Goal: Task Accomplishment & Management: Manage account settings

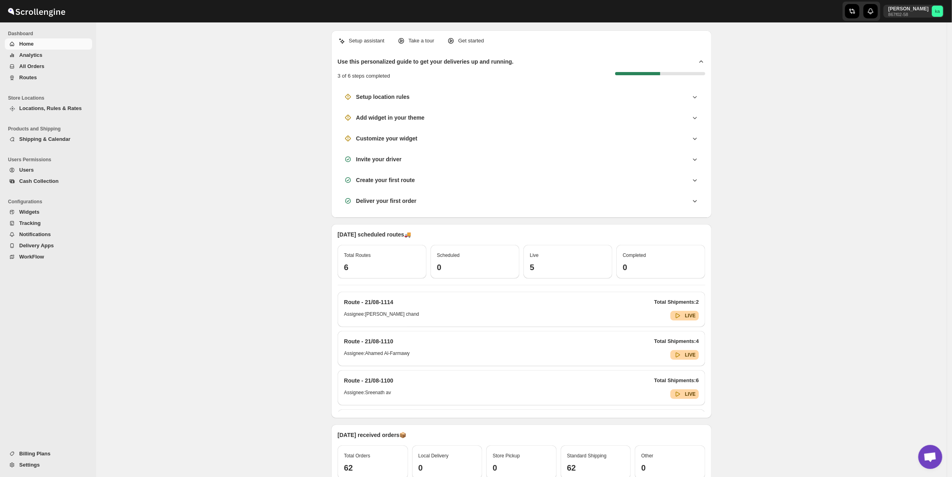
click at [39, 77] on span "Routes" at bounding box center [54, 78] width 71 height 8
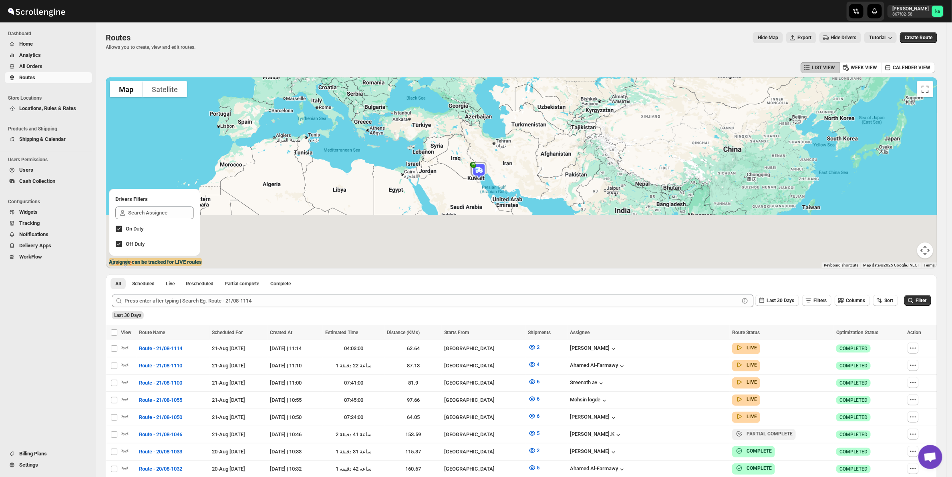
drag, startPoint x: 505, startPoint y: 222, endPoint x: 515, endPoint y: 167, distance: 56.3
click at [515, 167] on div at bounding box center [522, 172] width 832 height 191
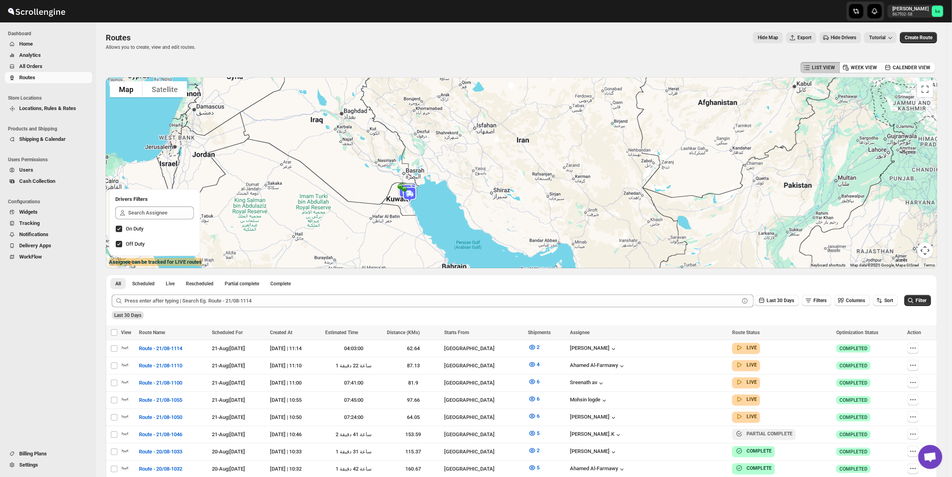
drag, startPoint x: 443, startPoint y: 209, endPoint x: 564, endPoint y: 149, distance: 135.2
click at [565, 149] on div at bounding box center [522, 172] width 832 height 191
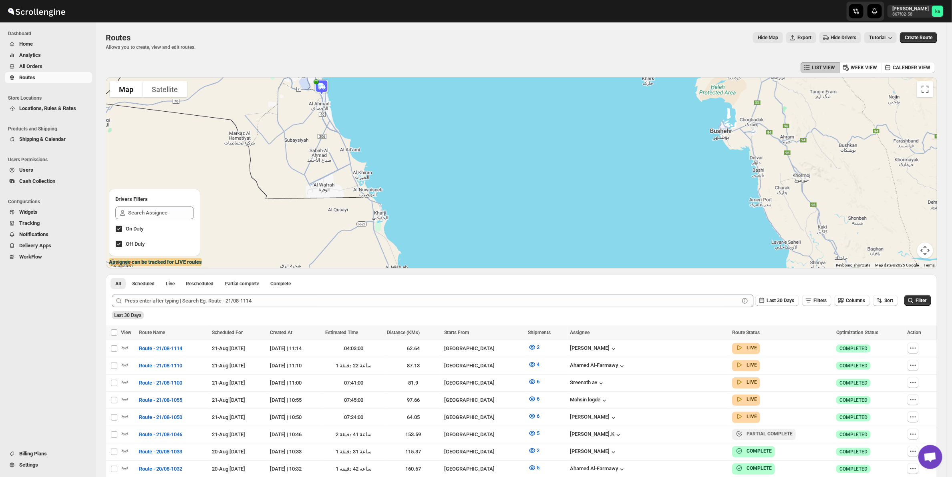
drag, startPoint x: 436, startPoint y: 131, endPoint x: 680, endPoint y: 234, distance: 264.8
click at [680, 234] on div at bounding box center [522, 172] width 832 height 191
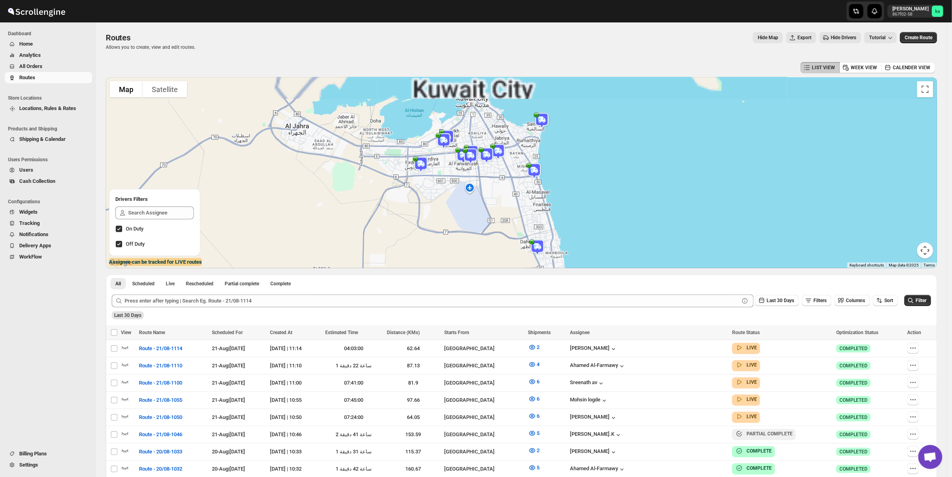
drag, startPoint x: 450, startPoint y: 113, endPoint x: 495, endPoint y: 223, distance: 119.1
click at [509, 251] on div at bounding box center [522, 172] width 832 height 191
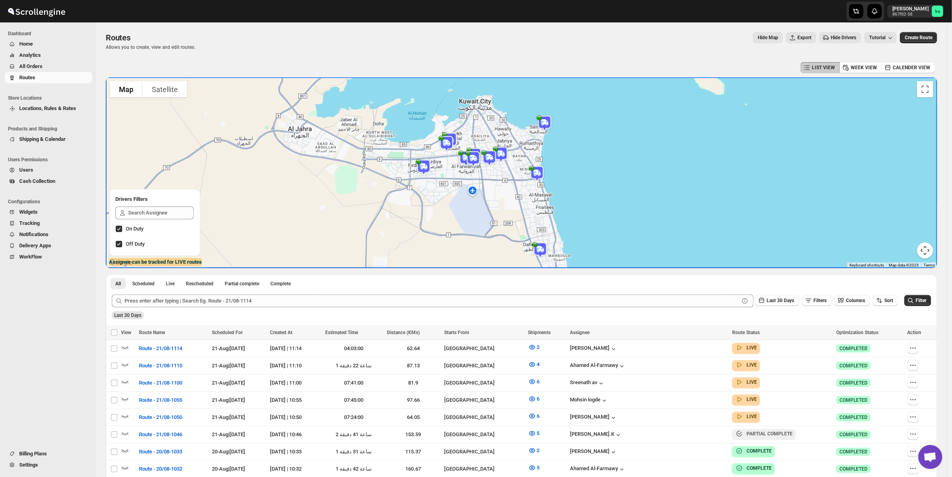
click at [493, 159] on img at bounding box center [489, 158] width 22 height 22
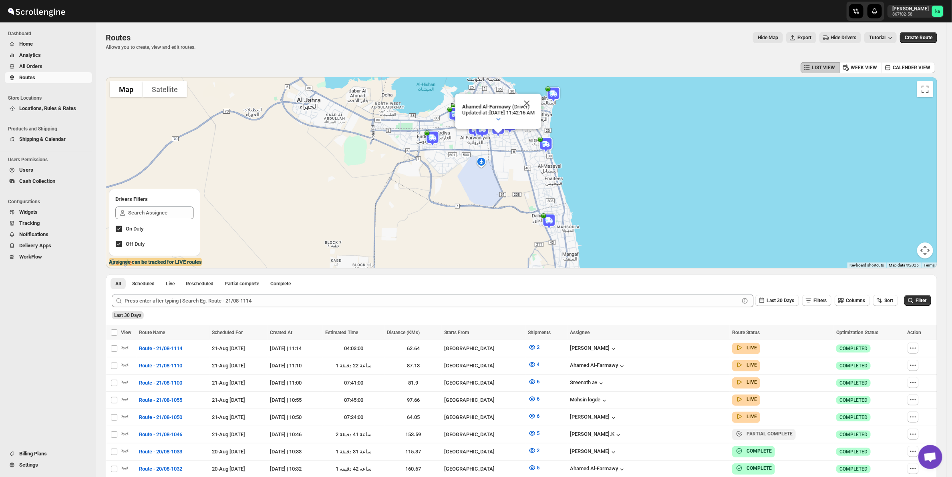
drag, startPoint x: 234, startPoint y: 175, endPoint x: 557, endPoint y: 167, distance: 322.5
click at [557, 167] on div "To navigate, press the arrow keys. Ahamed Al-Farmawy (Driver) Updated at : [DAT…" at bounding box center [522, 172] width 832 height 191
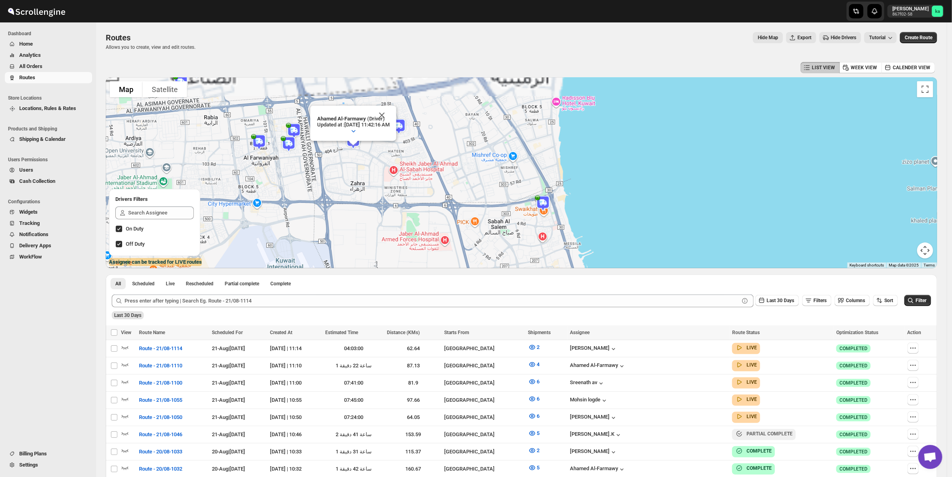
drag, startPoint x: 579, startPoint y: 149, endPoint x: 527, endPoint y: 244, distance: 107.8
click at [527, 244] on div "To navigate, press the arrow keys. Ahamed Al-Farmawy (Driver) Updated at : [DAT…" at bounding box center [522, 172] width 832 height 191
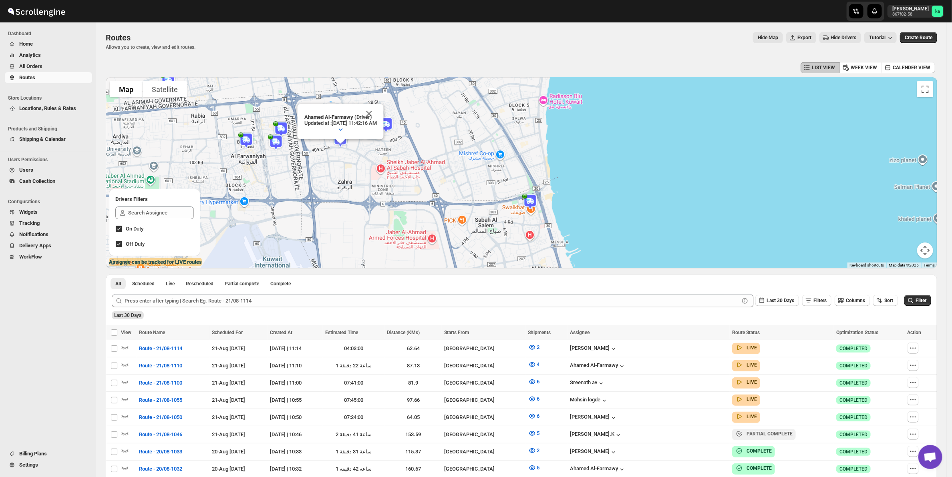
scroll to position [0, 0]
click at [531, 197] on img at bounding box center [530, 202] width 22 height 22
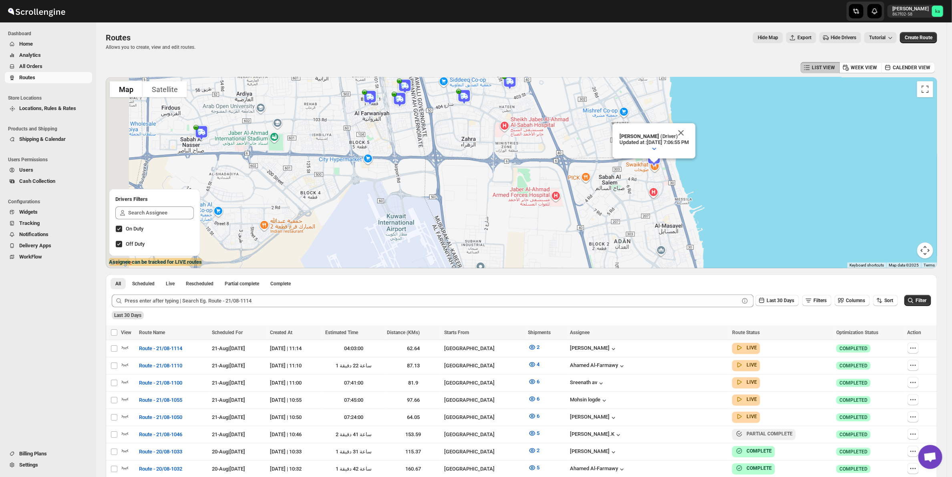
drag, startPoint x: 199, startPoint y: 165, endPoint x: 674, endPoint y: 185, distance: 475.5
click at [674, 185] on div "To navigate, press the arrow keys. Mohameed Ismayil (Driver) Updated at : [DATE…" at bounding box center [522, 172] width 832 height 191
click at [886, 35] on span "Tutorial" at bounding box center [877, 38] width 16 height 6
click at [797, 69] on div "LIST VIEW WEEK VIEW CALENDER VIEW" at bounding box center [522, 67] width 832 height 15
drag, startPoint x: 856, startPoint y: 64, endPoint x: 834, endPoint y: 67, distance: 22.7
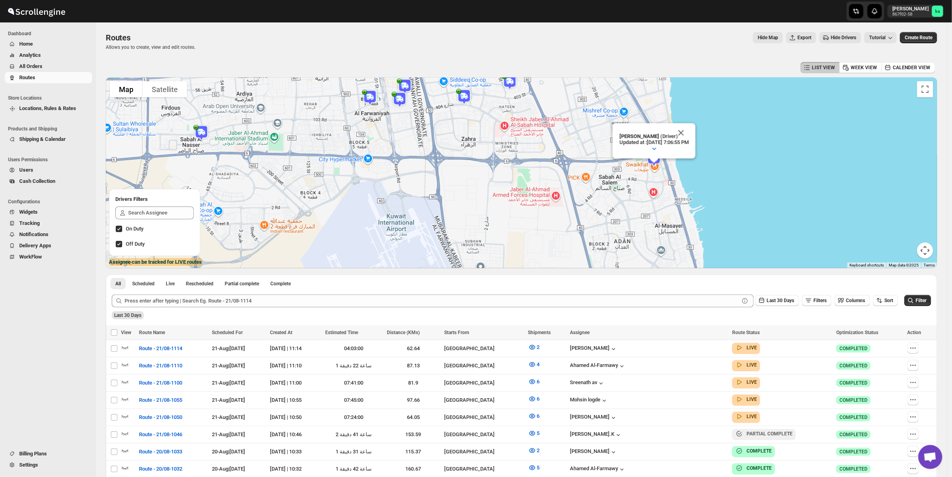
click at [850, 64] on icon "button" at bounding box center [846, 68] width 8 height 8
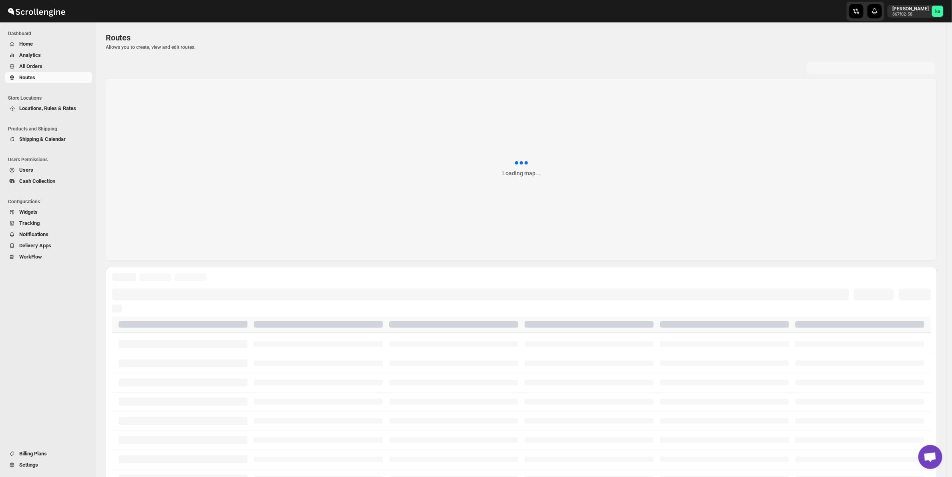
click at [827, 66] on div at bounding box center [871, 68] width 128 height 12
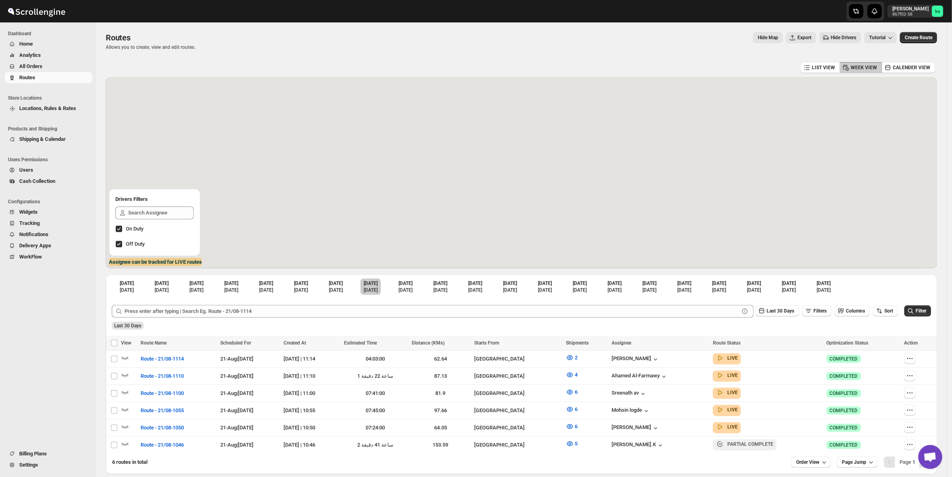
click at [827, 66] on span "LIST VIEW" at bounding box center [823, 67] width 23 height 6
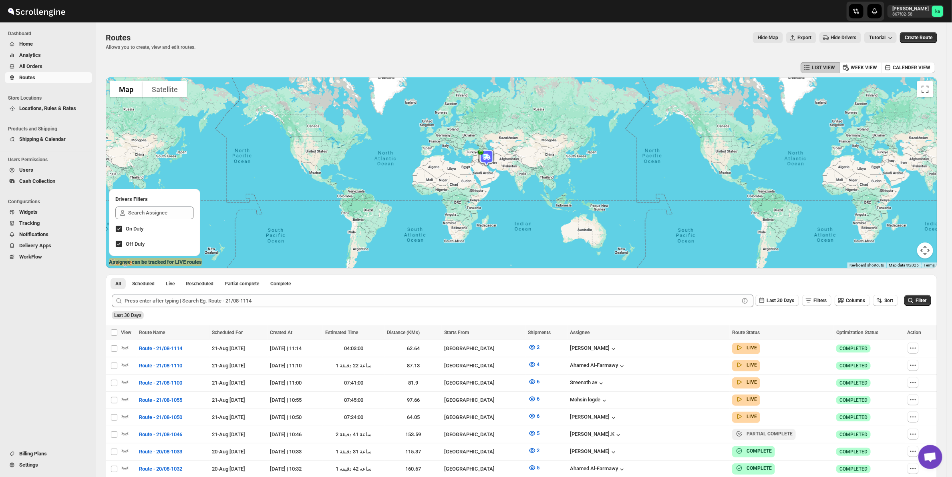
click at [123, 241] on label "Off Duty" at bounding box center [154, 244] width 79 height 11
click at [122, 241] on input "Off Duty" at bounding box center [119, 244] width 6 height 6
checkbox input "false"
click at [111, 349] on input "Select route" at bounding box center [114, 349] width 6 height 6
checkbox input "true"
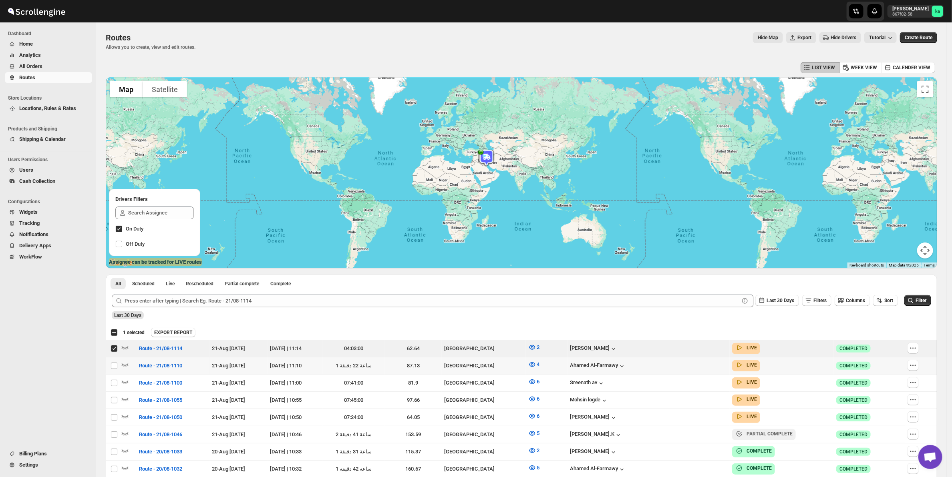
click at [113, 365] on input "Select route" at bounding box center [114, 366] width 6 height 6
checkbox input "true"
click at [114, 383] on input "Select route" at bounding box center [114, 383] width 6 height 6
checkbox input "true"
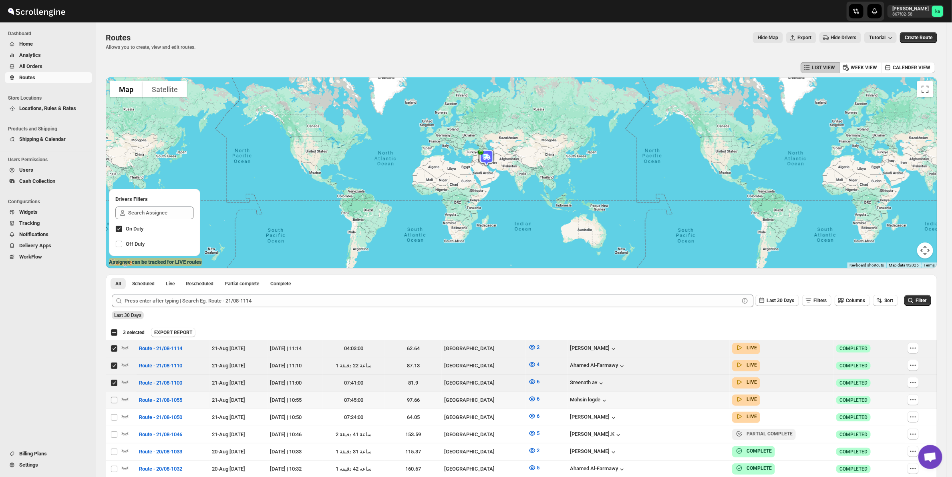
click at [117, 401] on input "Select route" at bounding box center [114, 400] width 6 height 6
checkbox input "true"
click at [113, 419] on input "Select route" at bounding box center [114, 418] width 6 height 6
checkbox input "true"
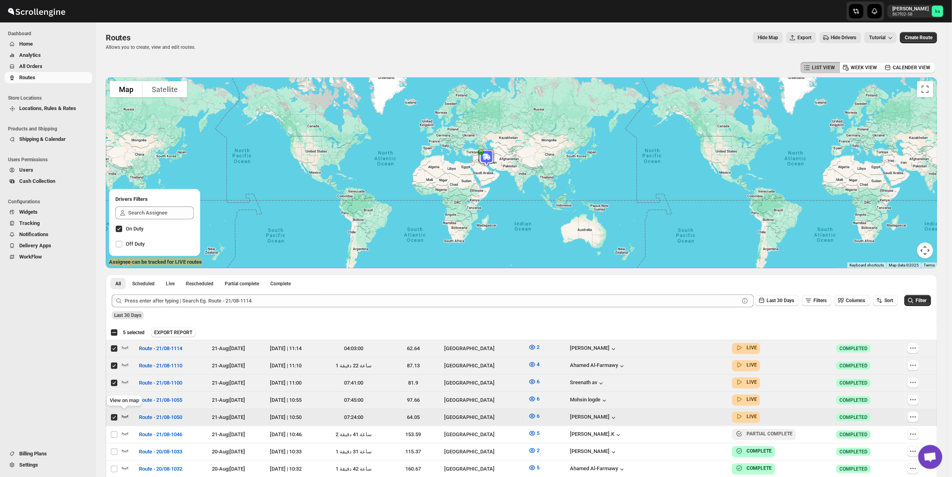
click at [127, 417] on icon "button" at bounding box center [125, 417] width 8 height 8
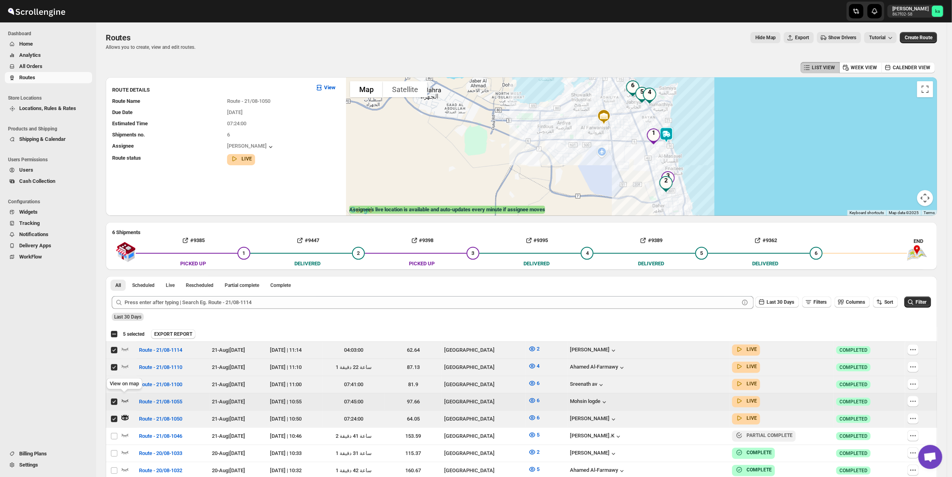
click at [125, 399] on icon "button" at bounding box center [125, 401] width 8 height 8
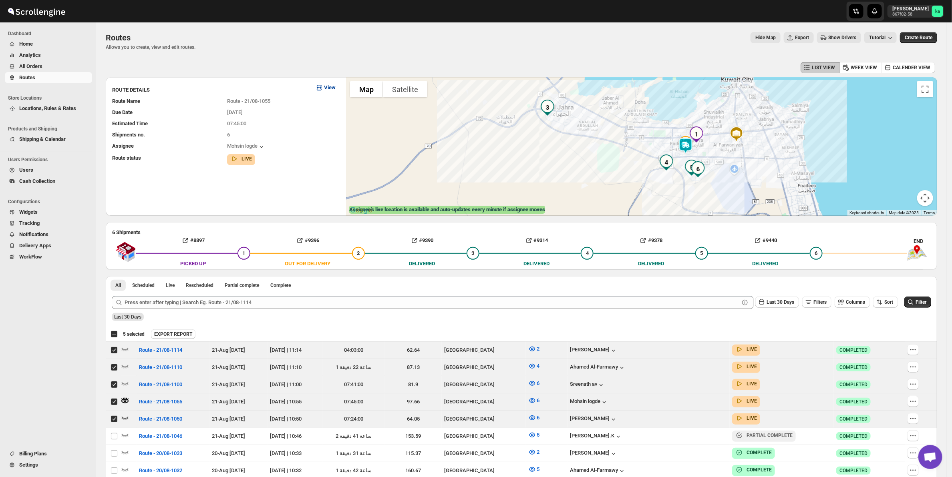
click at [334, 85] on b "View" at bounding box center [330, 88] width 12 height 6
click at [121, 377] on td at bounding box center [129, 384] width 16 height 17
click at [117, 383] on span at bounding box center [114, 384] width 7 height 7
click at [117, 383] on input "Select route" at bounding box center [114, 385] width 6 height 6
click at [115, 382] on input "Select route" at bounding box center [114, 385] width 6 height 6
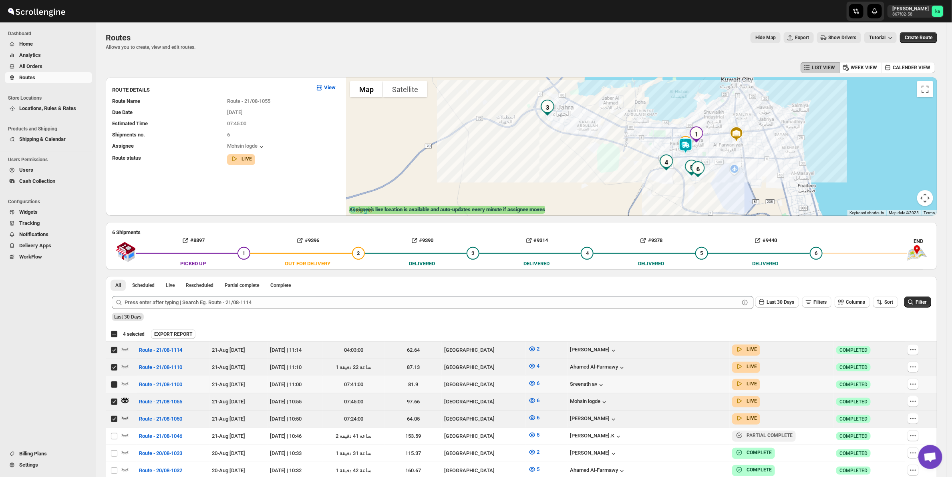
checkbox input "true"
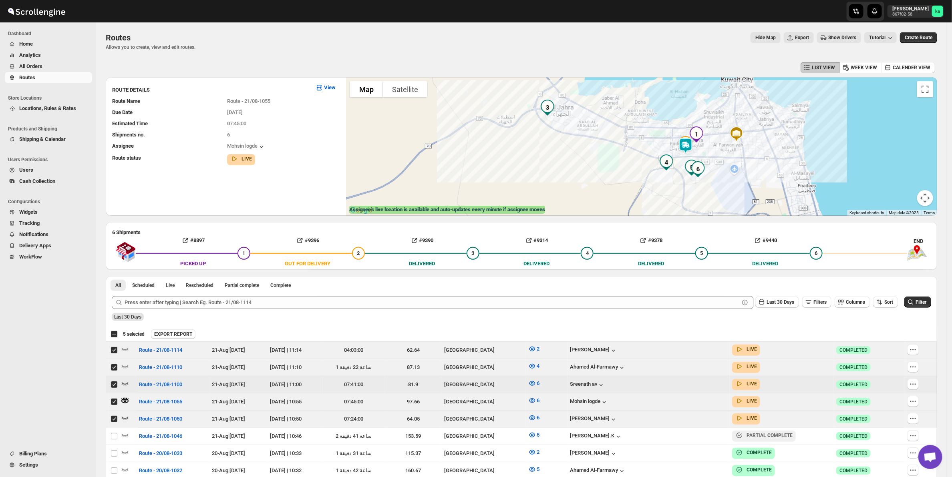
click at [125, 383] on icon "button" at bounding box center [125, 384] width 8 height 8
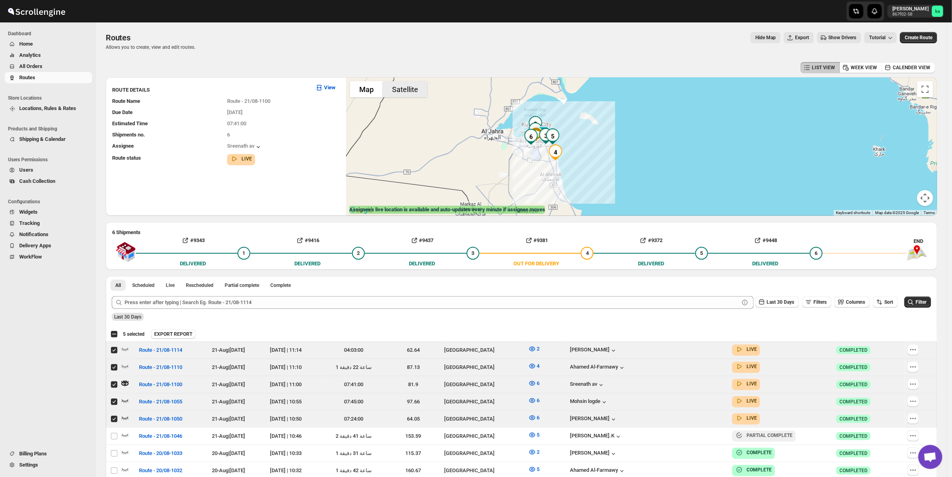
click at [399, 93] on button "Satellite" at bounding box center [405, 89] width 44 height 16
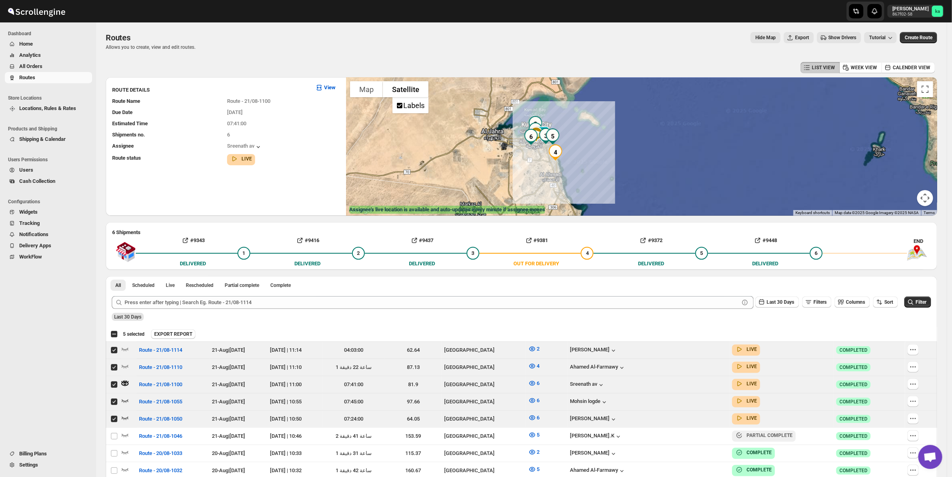
click at [399, 93] on button "Satellite" at bounding box center [406, 89] width 46 height 16
click at [409, 104] on label "Labels" at bounding box center [413, 105] width 21 height 8
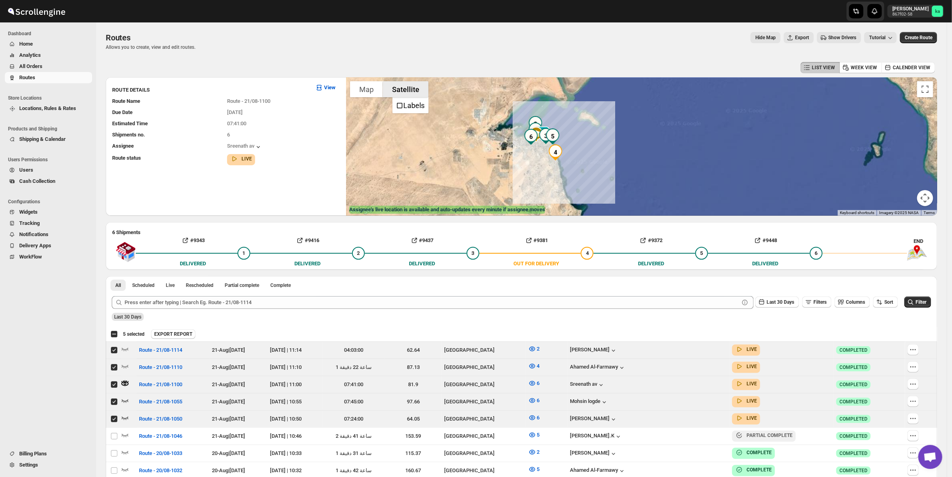
drag, startPoint x: 403, startPoint y: 85, endPoint x: 388, endPoint y: 85, distance: 15.6
click at [402, 85] on button "Satellite" at bounding box center [406, 89] width 46 height 16
click at [374, 85] on button "Map" at bounding box center [366, 89] width 33 height 16
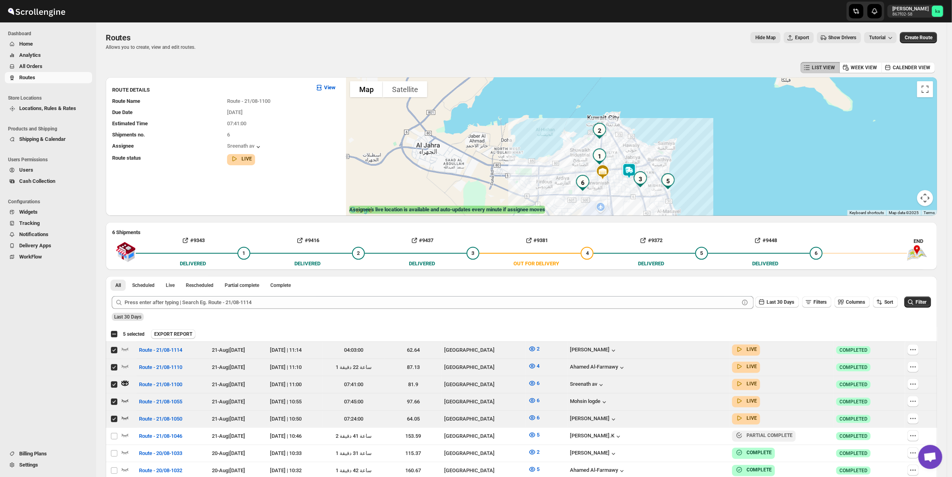
drag, startPoint x: 764, startPoint y: 155, endPoint x: 671, endPoint y: 197, distance: 102.0
click at [676, 209] on div at bounding box center [641, 146] width 591 height 139
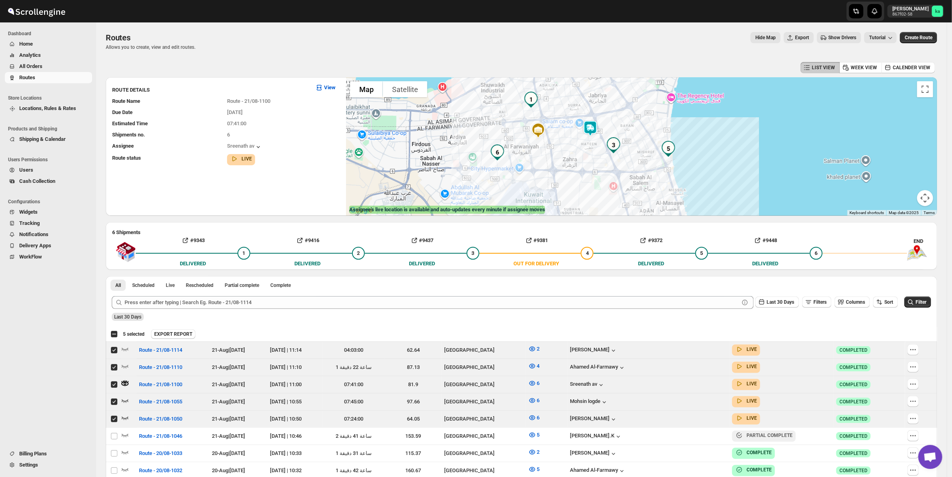
drag, startPoint x: 649, startPoint y: 192, endPoint x: 686, endPoint y: 117, distance: 84.4
click at [686, 117] on div at bounding box center [641, 146] width 591 height 139
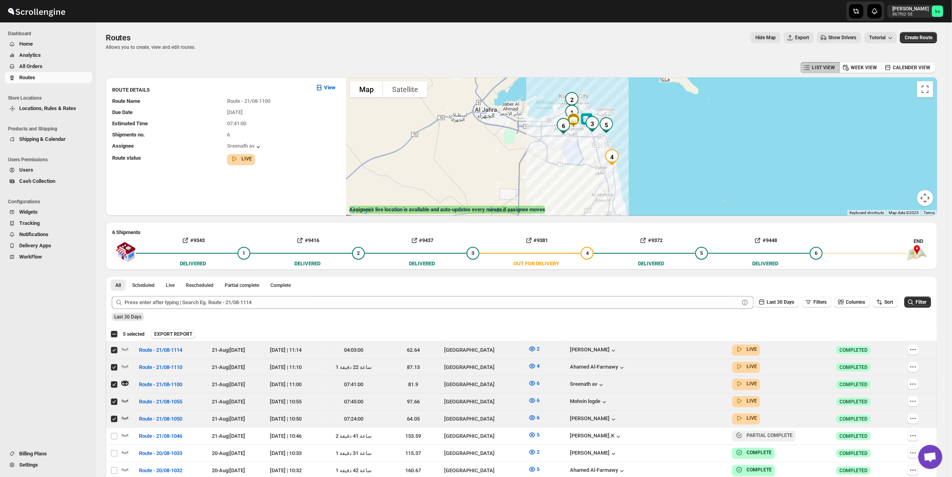
click at [39, 107] on span "Locations, Rules & Rates" at bounding box center [47, 108] width 57 height 6
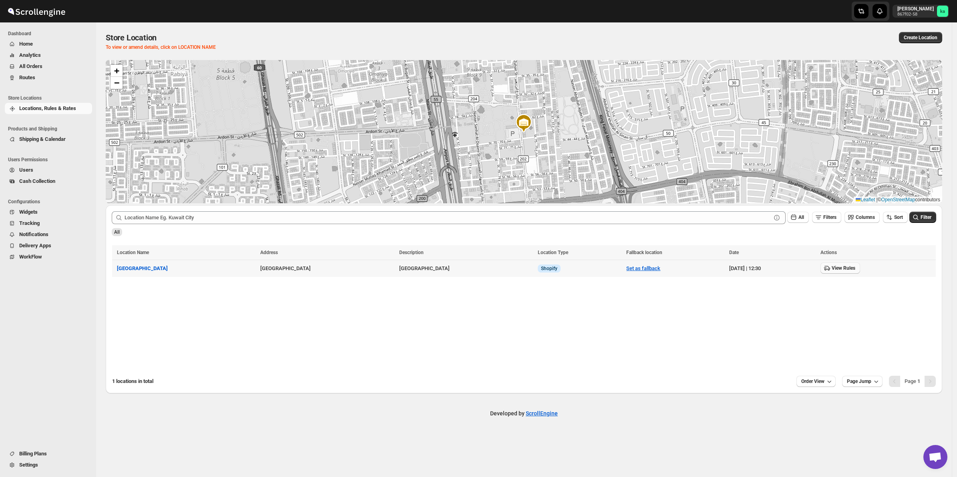
click at [832, 269] on span "View Rules" at bounding box center [844, 268] width 24 height 6
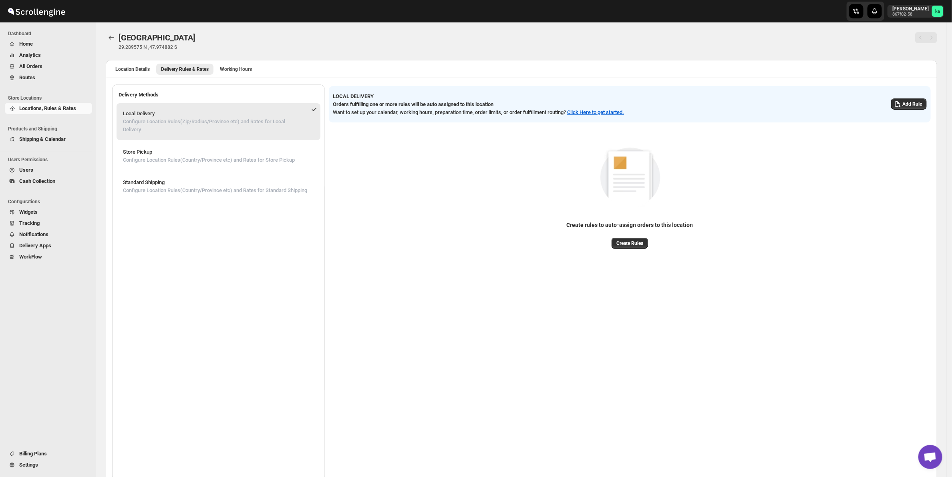
click at [32, 70] on button "All Orders" at bounding box center [48, 66] width 87 height 11
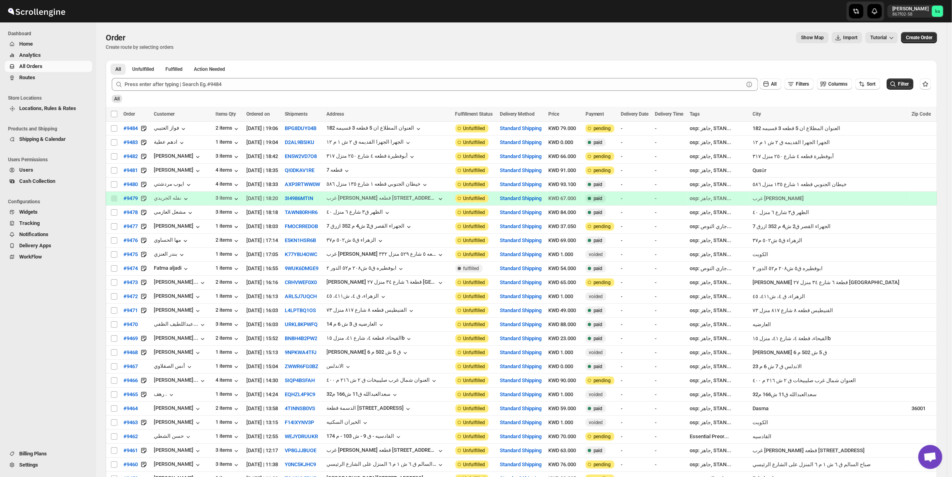
click at [30, 72] on button "Routes" at bounding box center [48, 77] width 87 height 11
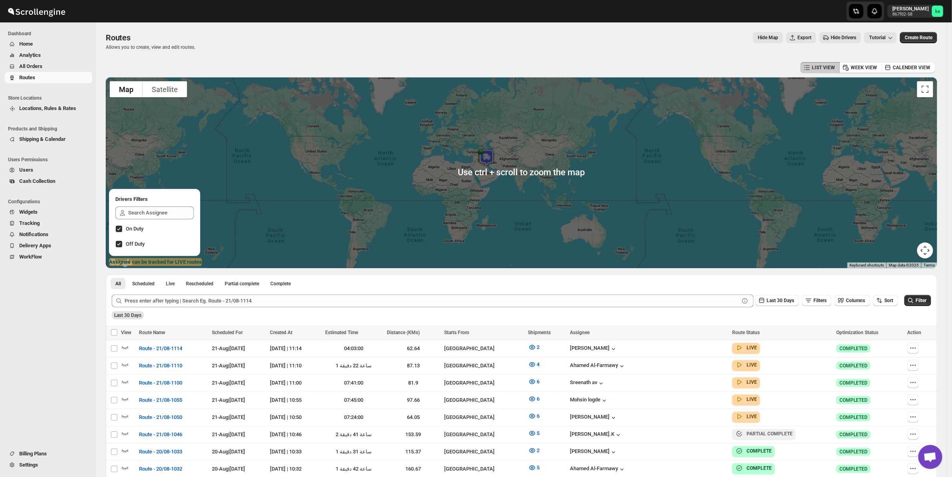
click at [500, 179] on div at bounding box center [522, 172] width 832 height 191
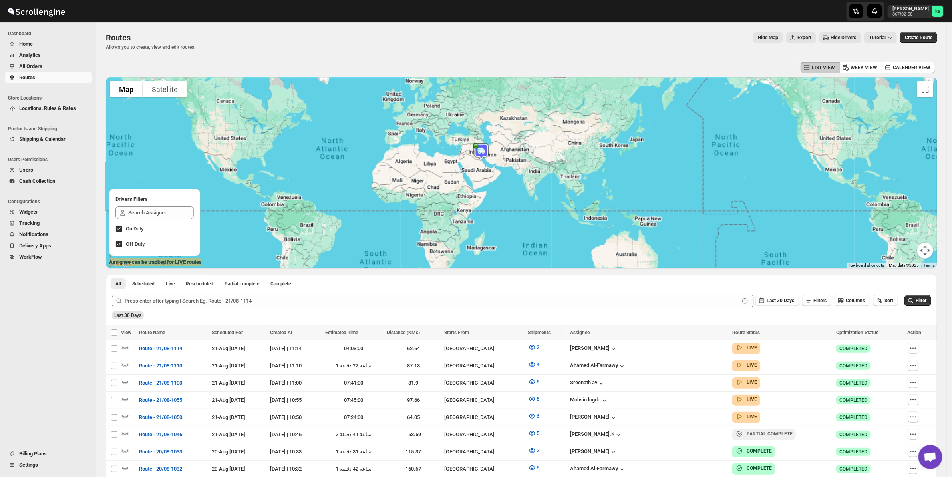
click at [500, 179] on div at bounding box center [522, 172] width 832 height 191
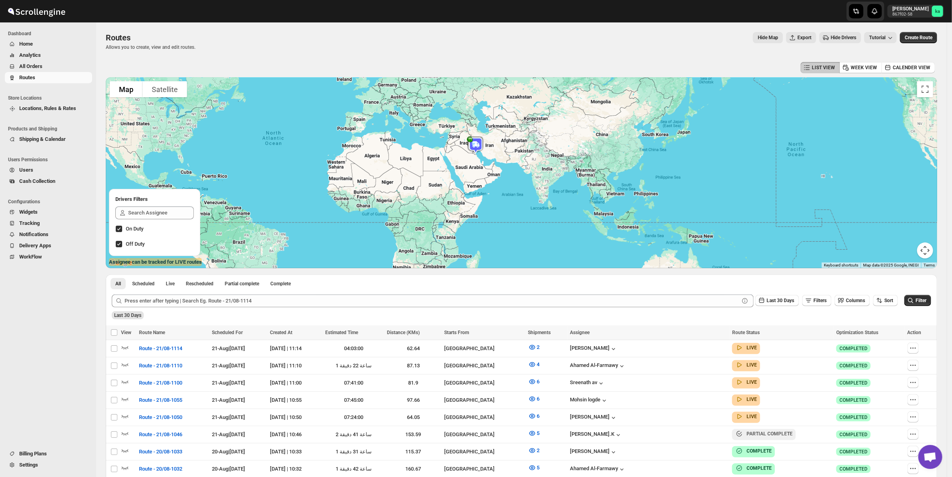
click at [473, 156] on img at bounding box center [476, 145] width 22 height 22
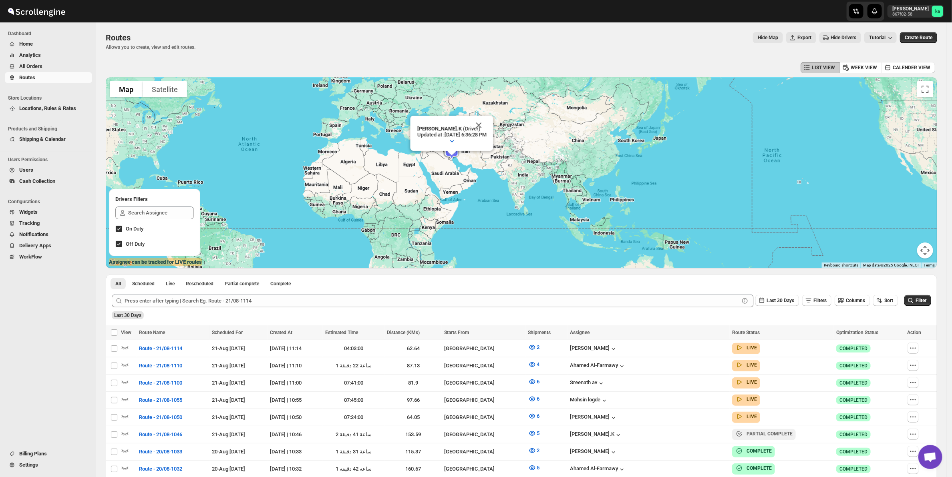
click at [473, 156] on div "[PERSON_NAME].K (Driver) Updated at : [DATE] 6:36:28 PM Duty mode Enabled Batte…" at bounding box center [522, 172] width 832 height 191
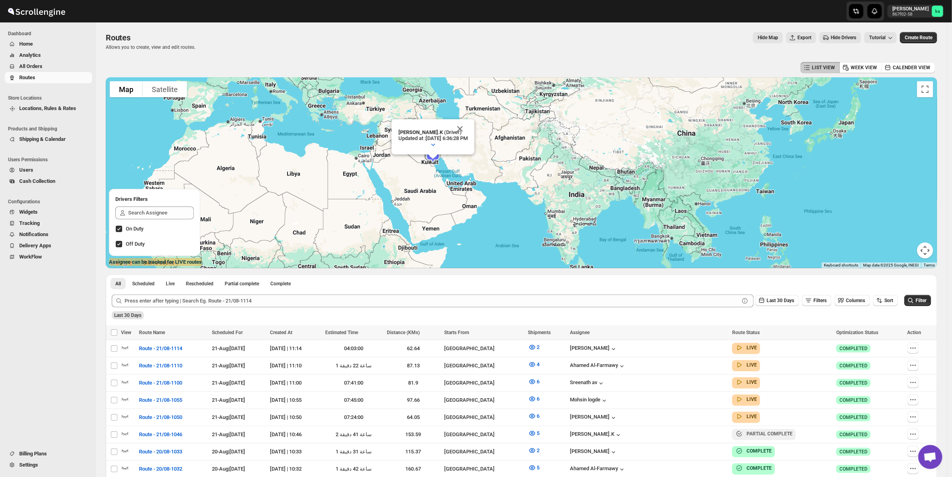
click at [424, 174] on div "[PERSON_NAME].K (Driver) Updated at : [DATE] 6:36:28 PM Duty mode Enabled Batte…" at bounding box center [522, 172] width 832 height 191
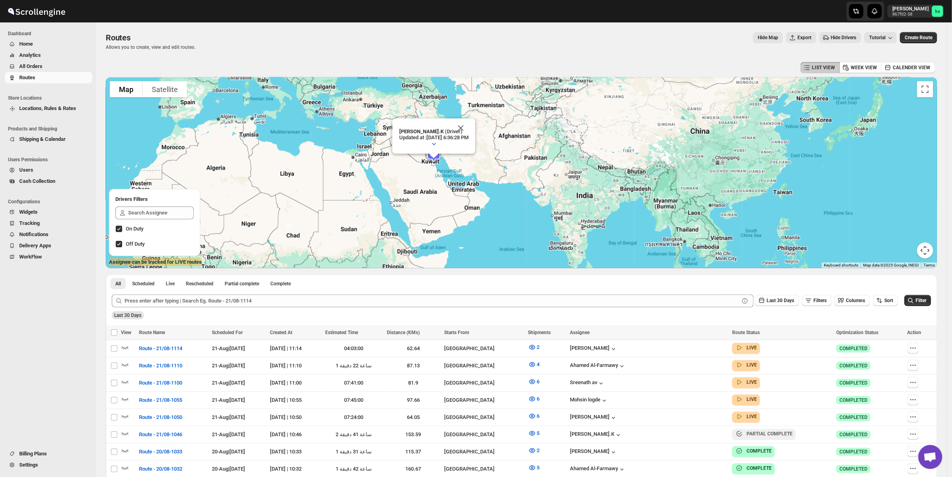
click at [424, 174] on div "[PERSON_NAME].K (Driver) Updated at : [DATE] 6:36:28 PM Duty mode Enabled Batte…" at bounding box center [522, 172] width 832 height 191
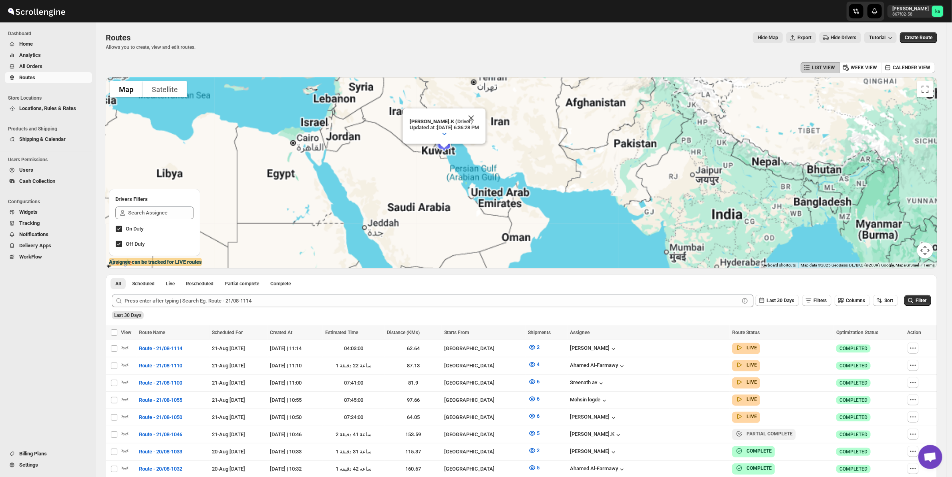
click at [424, 174] on div "[PERSON_NAME].K (Driver) Updated at : [DATE] 6:36:28 PM Duty mode Enabled Batte…" at bounding box center [522, 172] width 832 height 191
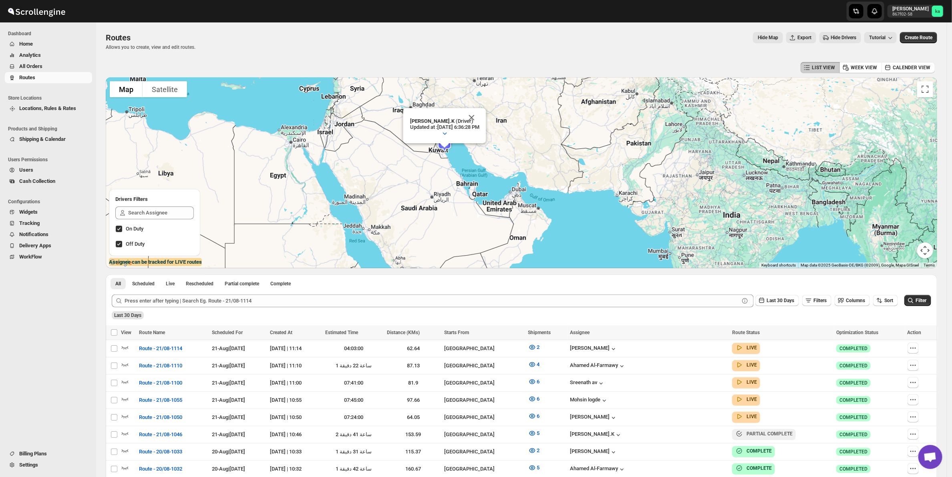
click at [424, 174] on div "[PERSON_NAME].K (Driver) Updated at : [DATE] 6:36:28 PM Duty mode Enabled Batte…" at bounding box center [522, 172] width 832 height 191
click at [425, 174] on div "[PERSON_NAME].K (Driver) Updated at : [DATE] 6:36:28 PM Duty mode Enabled Batte…" at bounding box center [522, 172] width 832 height 191
click at [427, 174] on div "[PERSON_NAME].K (Driver) Updated at : [DATE] 6:36:28 PM Duty mode Enabled Batte…" at bounding box center [522, 172] width 832 height 191
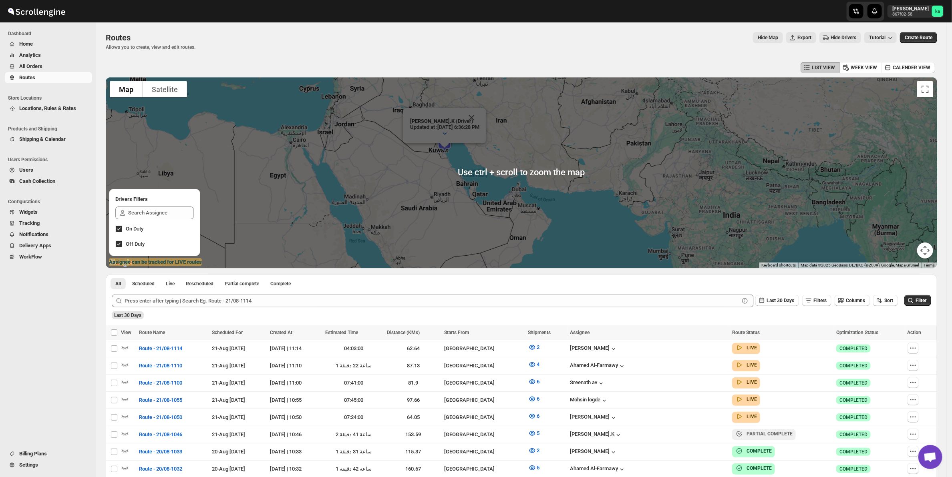
click at [432, 162] on div "[PERSON_NAME].K (Driver) Updated at : [DATE] 6:36:28 PM Duty mode Enabled Batte…" at bounding box center [522, 172] width 832 height 191
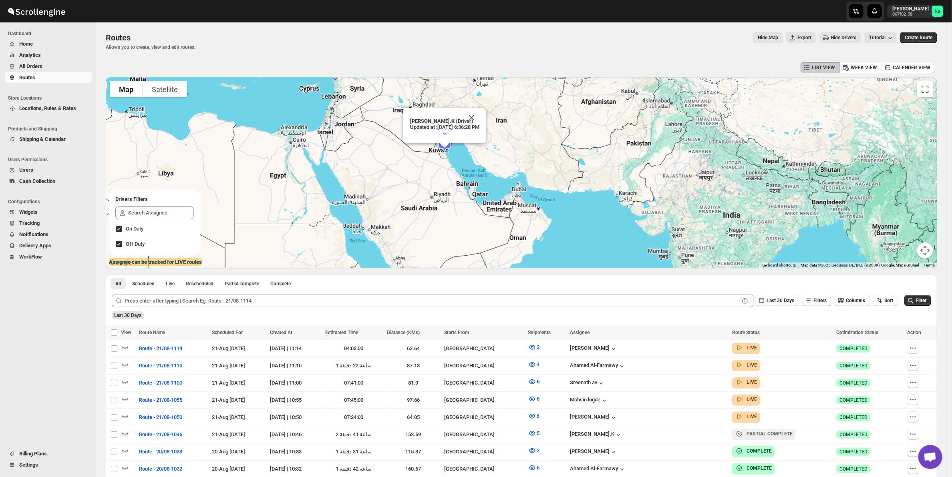
click at [432, 162] on div "[PERSON_NAME].K (Driver) Updated at : [DATE] 6:36:28 PM Duty mode Enabled Batte…" at bounding box center [522, 172] width 832 height 191
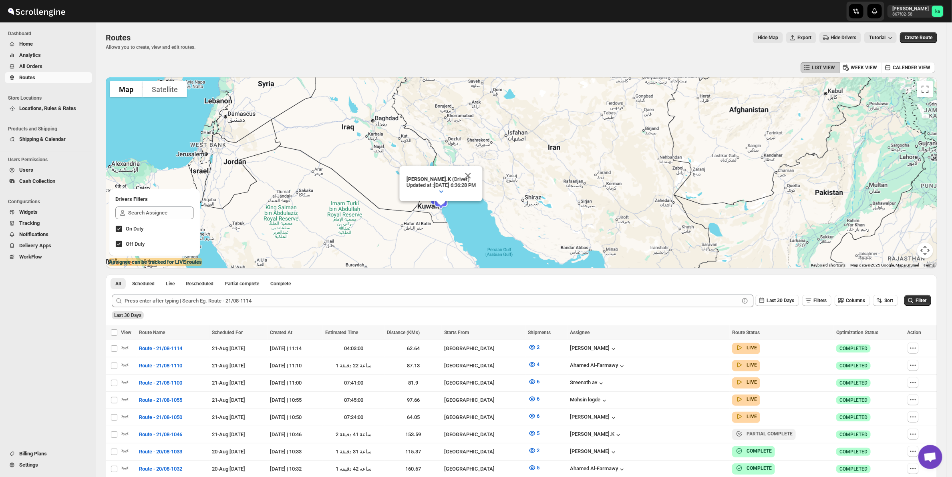
drag, startPoint x: 455, startPoint y: 137, endPoint x: 427, endPoint y: 216, distance: 83.5
click at [431, 219] on div "To navigate, press the arrow keys. [PERSON_NAME].K (Driver) Updated at : [DATE]…" at bounding box center [522, 172] width 832 height 191
click at [416, 211] on div "To navigate, press the arrow keys. [PERSON_NAME].K (Driver) Updated at : [DATE]…" at bounding box center [522, 172] width 832 height 191
click at [416, 211] on div "[PERSON_NAME].K (Driver) Updated at : [DATE] 6:36:28 PM Duty mode Enabled Batte…" at bounding box center [522, 172] width 832 height 191
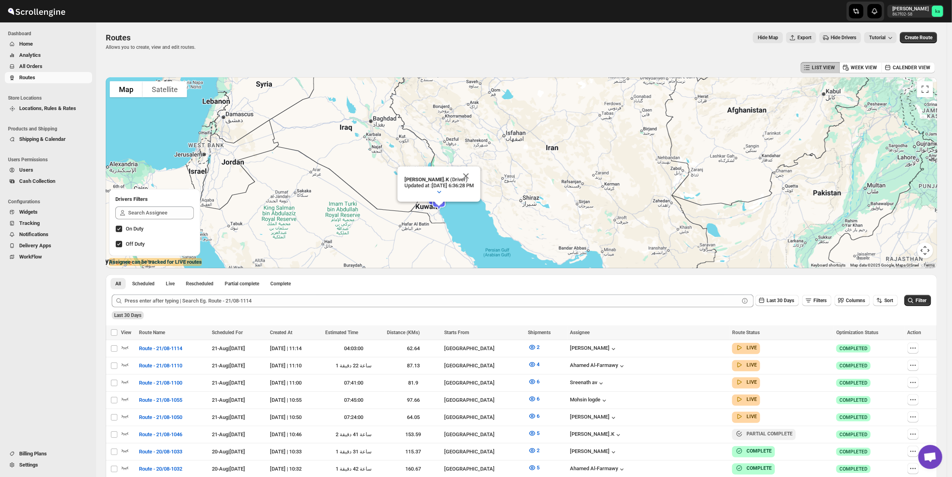
click at [416, 211] on div "[PERSON_NAME].K (Driver) Updated at : [DATE] 6:36:28 PM Duty mode Enabled Batte…" at bounding box center [522, 172] width 832 height 191
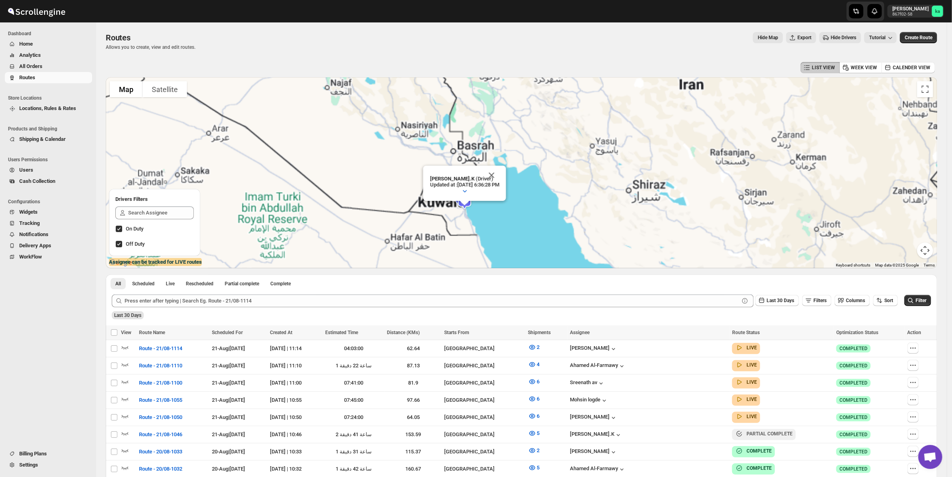
click at [416, 211] on div "[PERSON_NAME].K (Driver) Updated at : [DATE] 6:36:28 PM Duty mode Enabled Batte…" at bounding box center [522, 172] width 832 height 191
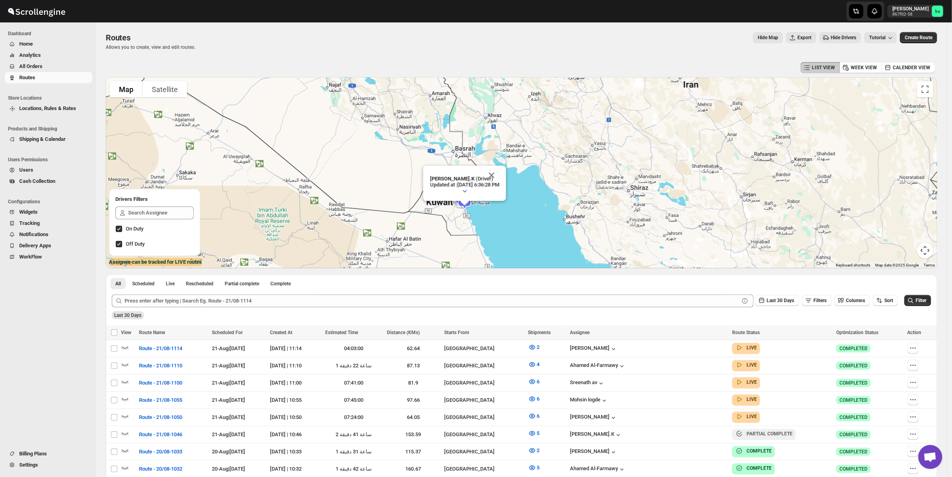
click at [416, 211] on div "[PERSON_NAME].K (Driver) Updated at : [DATE] 6:36:28 PM Duty mode Enabled Batte…" at bounding box center [522, 172] width 832 height 191
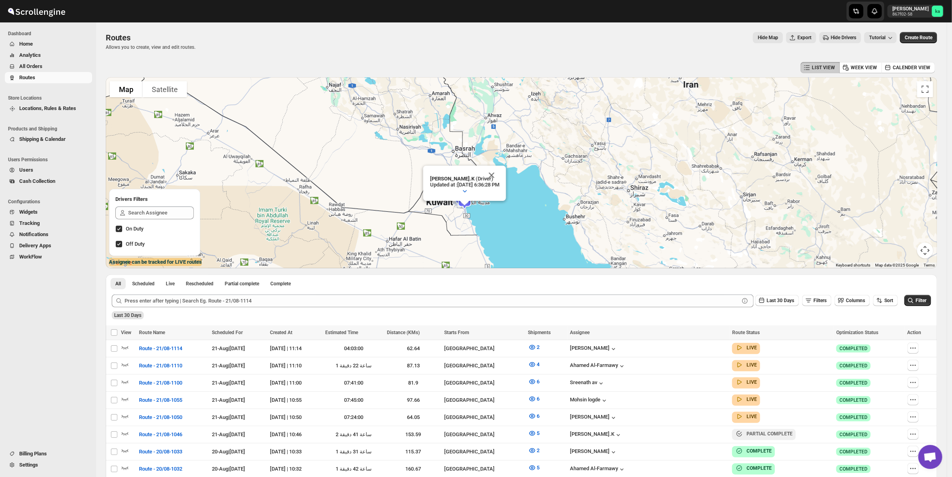
click at [435, 207] on div "[PERSON_NAME].K (Driver) Updated at : [DATE] 6:36:28 PM Duty mode Enabled Batte…" at bounding box center [522, 172] width 832 height 191
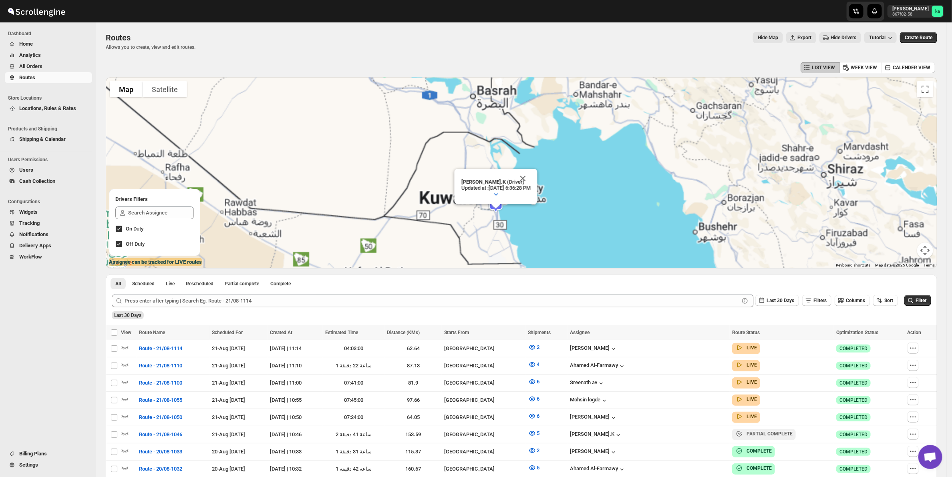
click at [435, 207] on div "[PERSON_NAME].K (Driver) Updated at : [DATE] 6:36:28 PM Duty mode Enabled Batte…" at bounding box center [522, 172] width 832 height 191
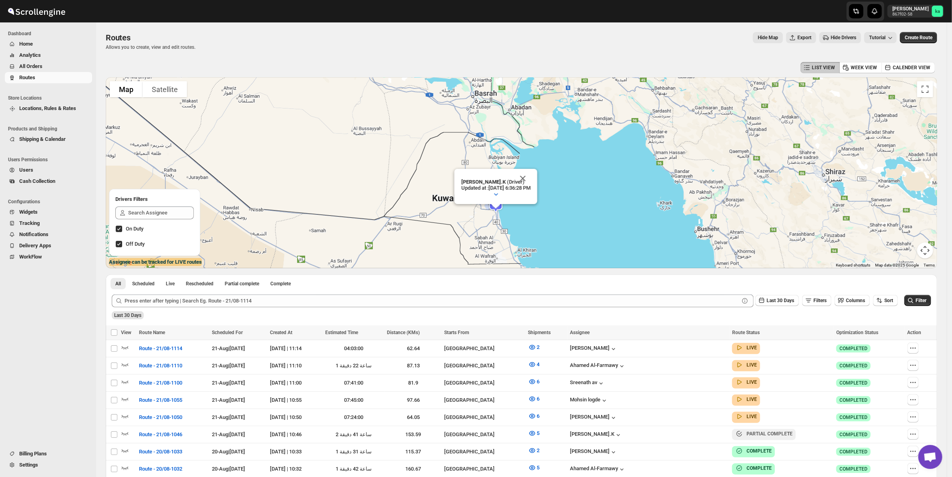
click at [435, 207] on div "[PERSON_NAME].K (Driver) Updated at : [DATE] 6:36:28 PM Duty mode Enabled Batte…" at bounding box center [522, 172] width 832 height 191
click at [479, 211] on div "[PERSON_NAME].K (Driver) Updated at : [DATE] 6:36:28 PM Duty mode Enabled Batte…" at bounding box center [522, 172] width 832 height 191
click at [483, 217] on div "[PERSON_NAME].K (Driver) Updated at : [DATE] 6:36:28 PM Duty mode Enabled Batte…" at bounding box center [522, 172] width 832 height 191
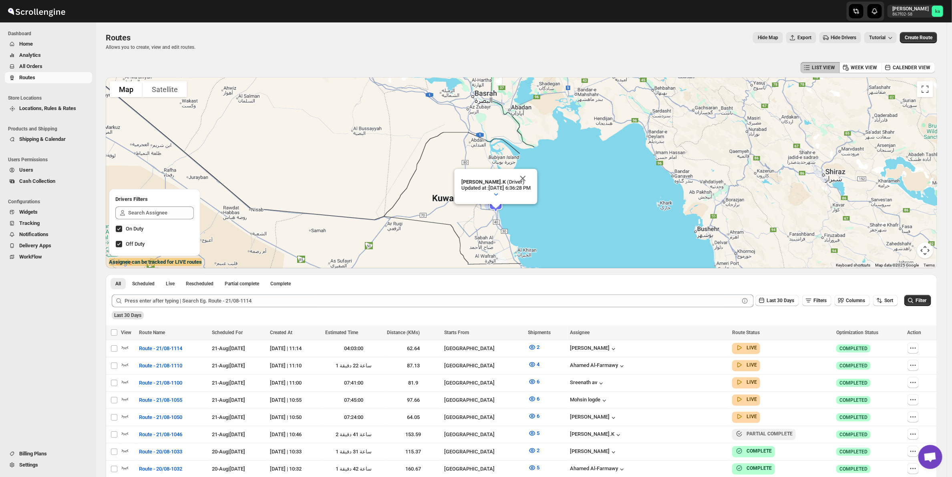
click at [483, 217] on div "[PERSON_NAME].K (Driver) Updated at : [DATE] 6:36:28 PM Duty mode Enabled Batte…" at bounding box center [522, 172] width 832 height 191
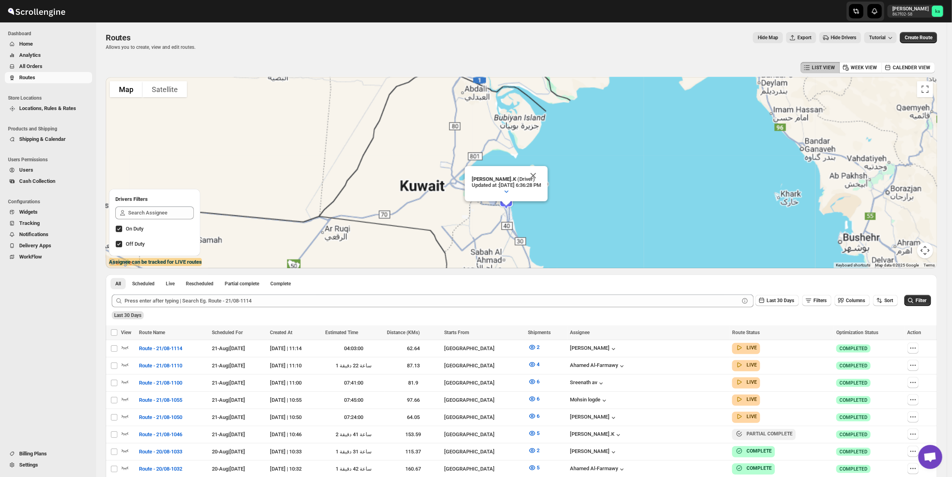
click at [483, 217] on div "[PERSON_NAME].K (Driver) Updated at : [DATE] 6:36:28 PM Duty mode Enabled Batte…" at bounding box center [522, 172] width 832 height 191
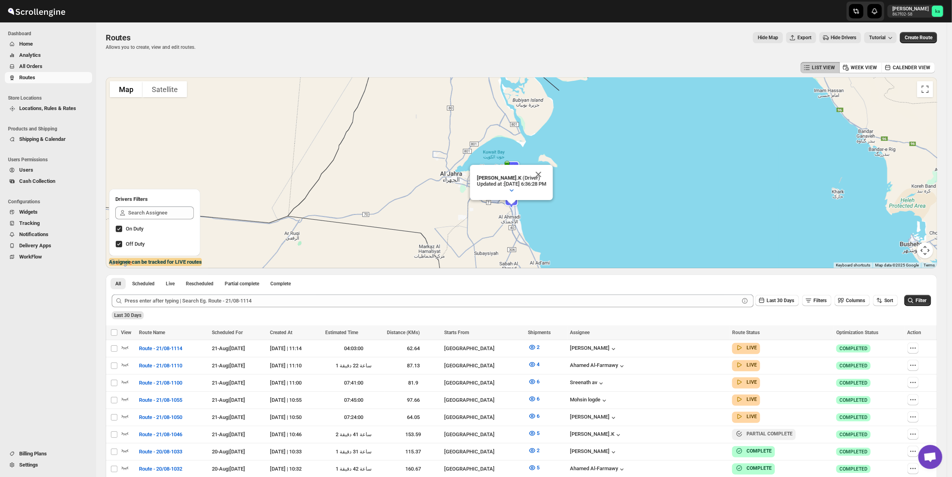
click at [483, 217] on div "[PERSON_NAME].K (Driver) Updated at : [DATE] 6:36:28 PM Duty mode Enabled Batte…" at bounding box center [522, 172] width 832 height 191
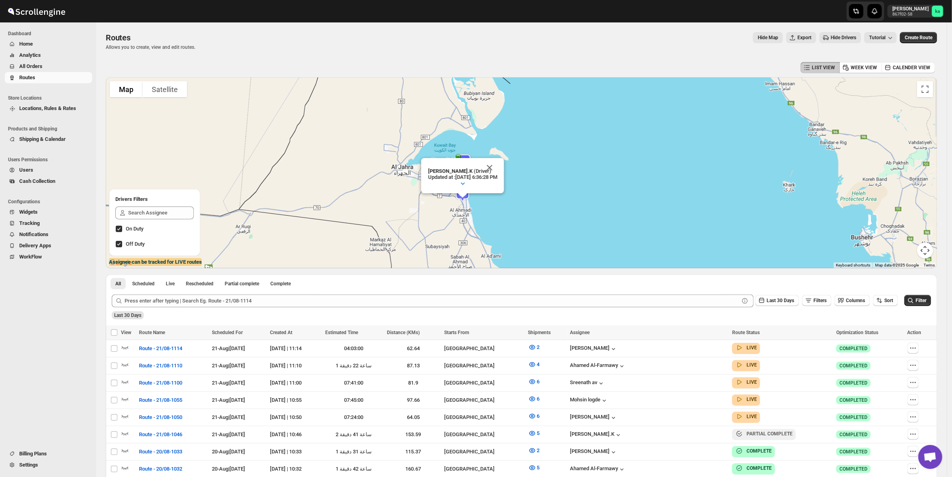
drag, startPoint x: 487, startPoint y: 217, endPoint x: 425, endPoint y: 199, distance: 64.5
click at [426, 201] on div "[PERSON_NAME].K (Driver) Updated at : [DATE] 6:36:28 PM Duty mode Enabled Batte…" at bounding box center [522, 172] width 832 height 191
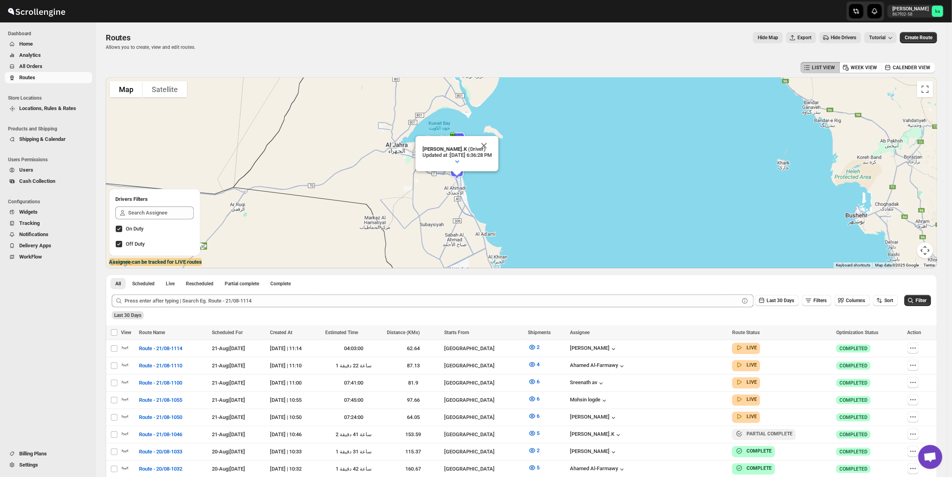
click at [473, 200] on div "[PERSON_NAME].K (Driver) Updated at : [DATE] 6:36:28 PM Duty mode Enabled Batte…" at bounding box center [522, 172] width 832 height 191
click at [475, 192] on div "[PERSON_NAME].K (Driver) Updated at : [DATE] 6:36:28 PM Duty mode Enabled Batte…" at bounding box center [522, 172] width 832 height 191
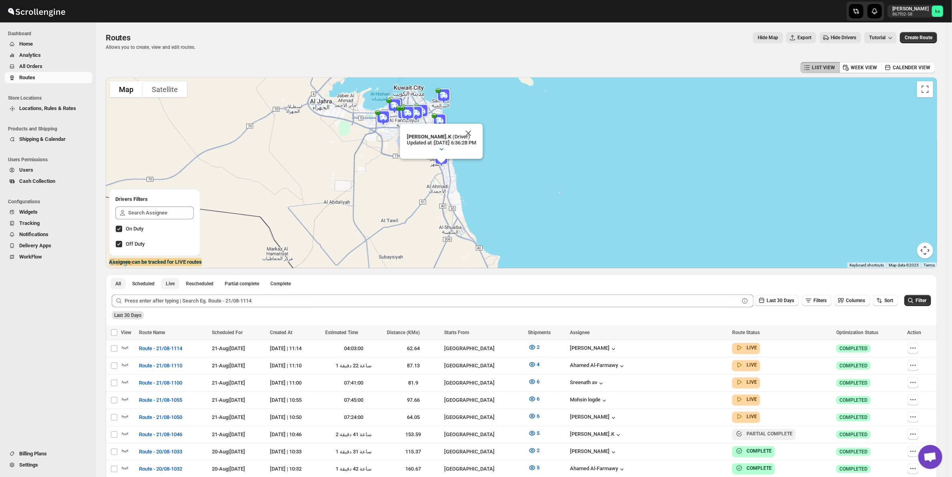
click at [169, 282] on span "Live" at bounding box center [170, 284] width 9 height 6
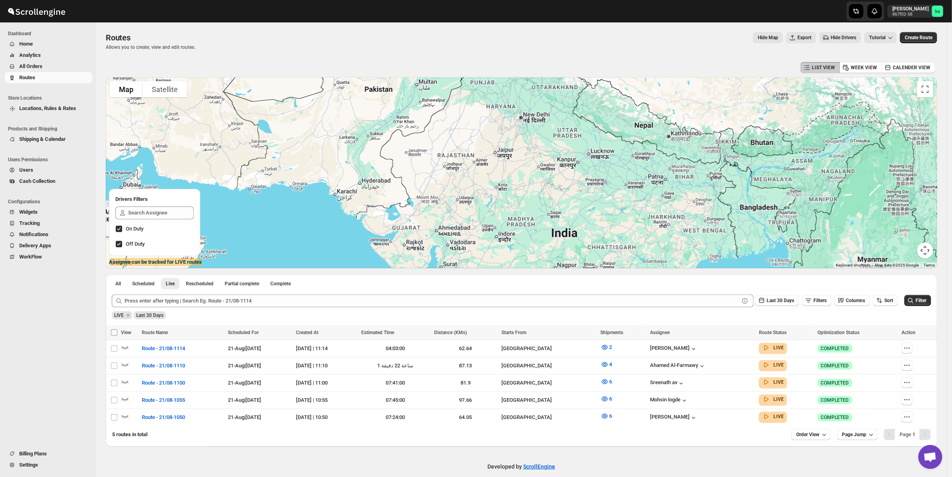
click at [113, 333] on input "Select all Routes" at bounding box center [114, 333] width 6 height 6
checkbox input "true"
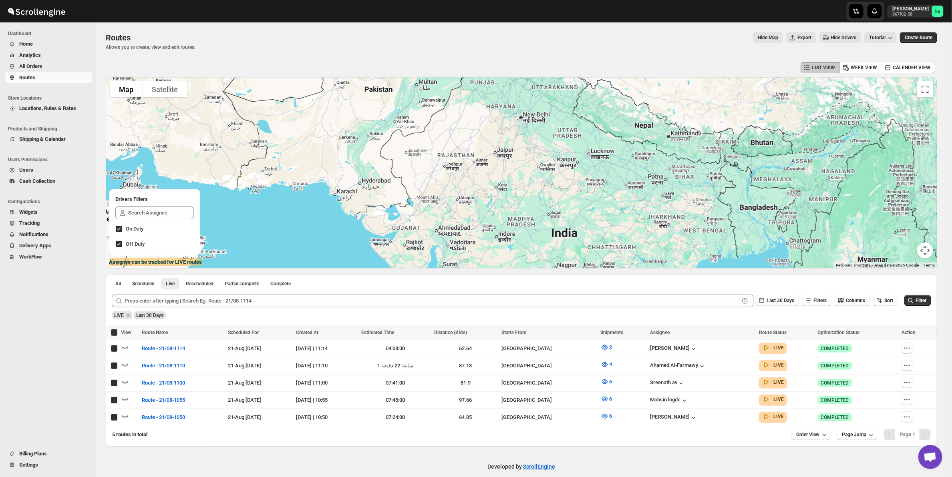
checkbox input "true"
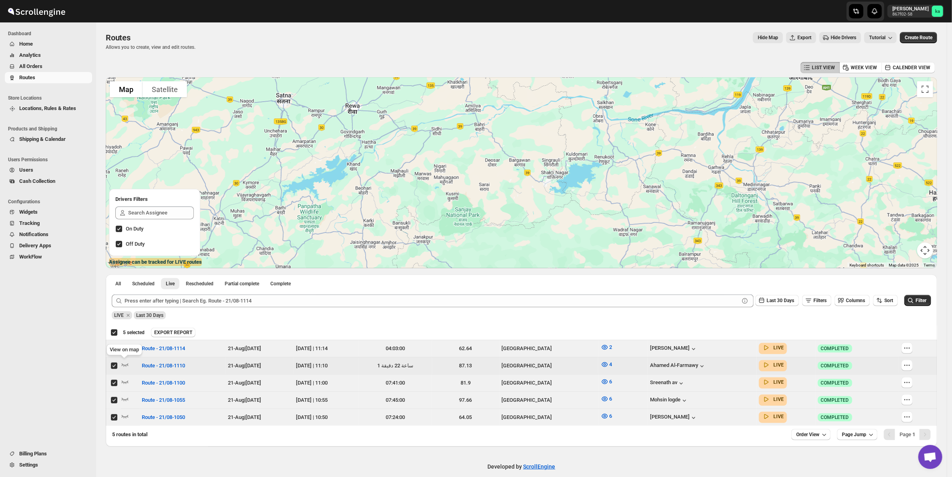
click at [123, 345] on div "View on map" at bounding box center [124, 352] width 39 height 18
click at [123, 364] on icon "button" at bounding box center [125, 365] width 7 height 3
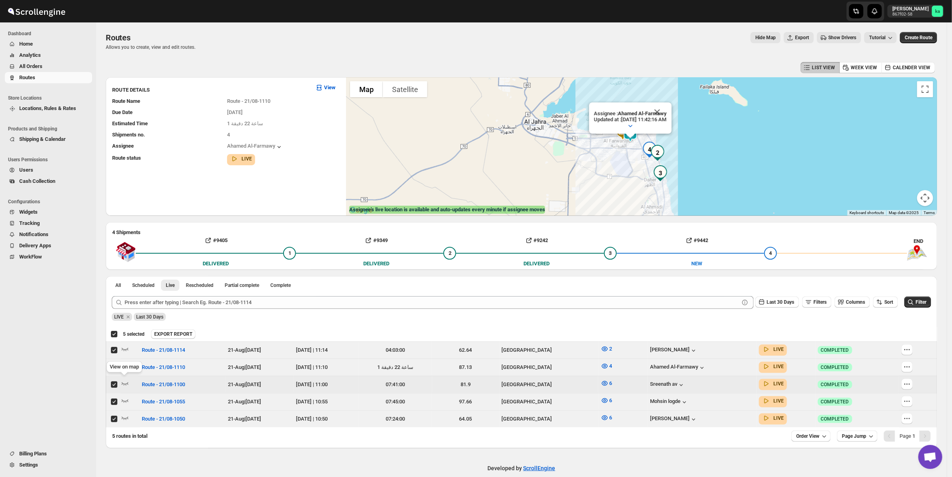
click at [127, 376] on div "View on map" at bounding box center [124, 369] width 39 height 18
click at [126, 381] on icon "button" at bounding box center [125, 384] width 8 height 8
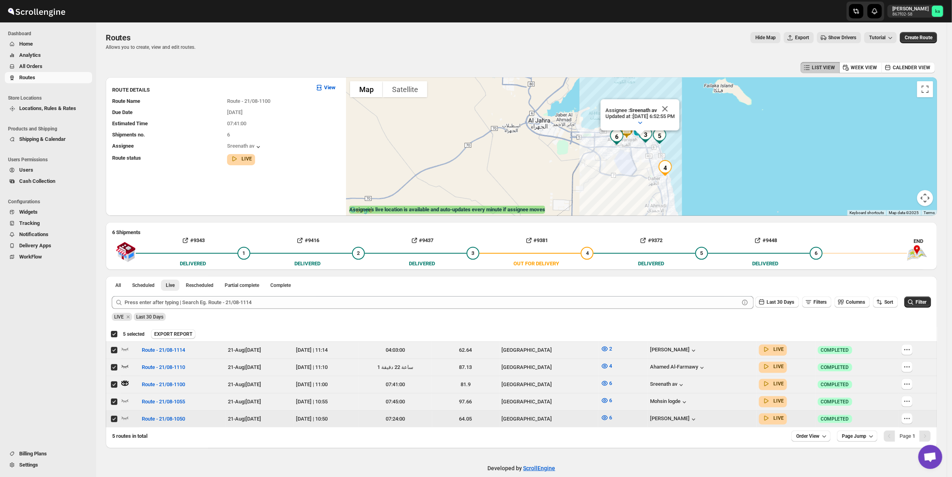
scroll to position [9, 0]
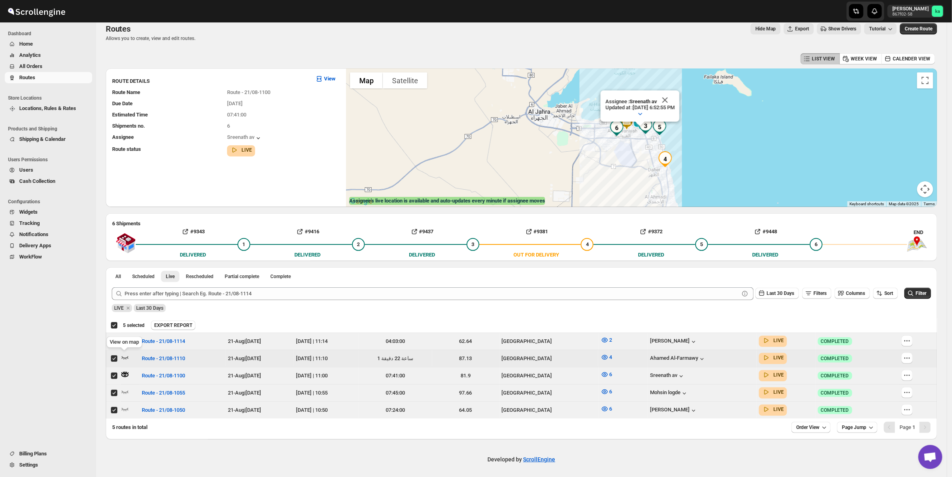
click at [122, 356] on icon "button" at bounding box center [125, 358] width 8 height 8
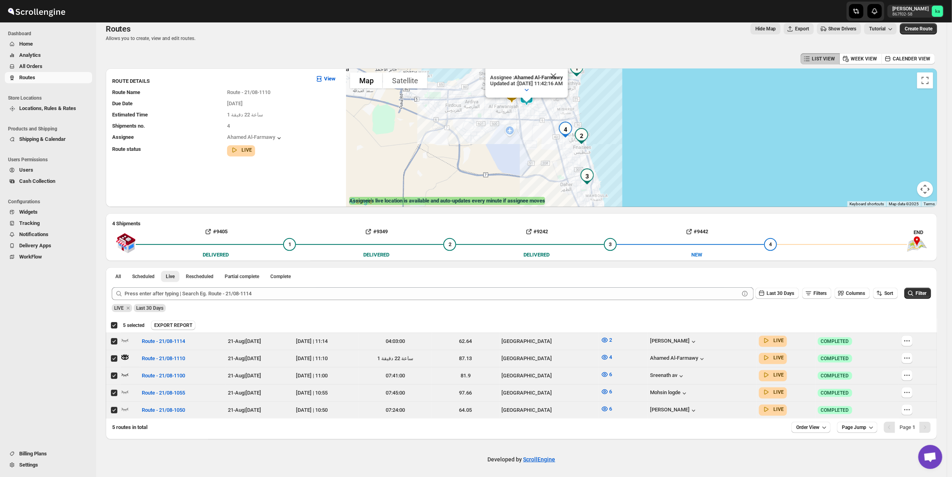
click at [834, 30] on span "Show Drivers" at bounding box center [842, 29] width 28 height 6
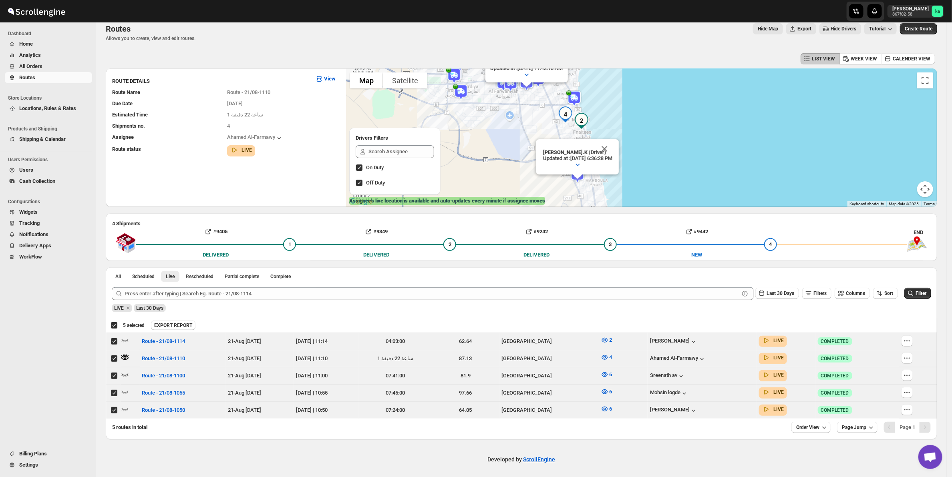
click at [844, 27] on span "Hide Drivers" at bounding box center [844, 29] width 26 height 6
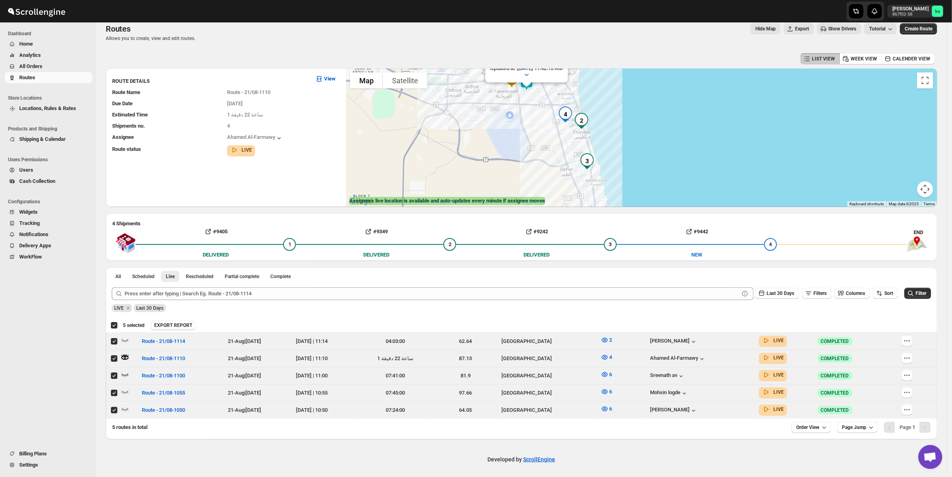
scroll to position [0, 0]
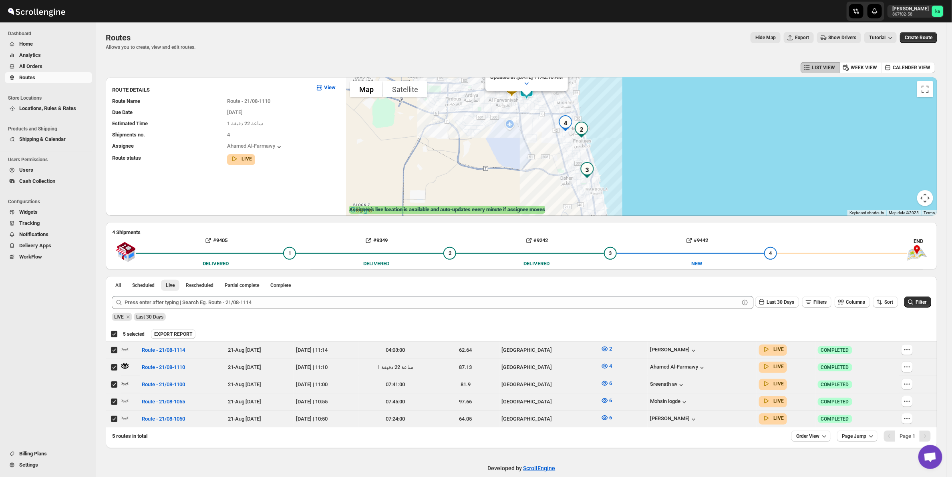
click at [886, 42] on button "Tutorial" at bounding box center [880, 37] width 32 height 11
click at [764, 61] on div "LIST VIEW WEEK VIEW CALENDER VIEW" at bounding box center [522, 67] width 832 height 15
click at [767, 37] on span "Hide Map" at bounding box center [765, 37] width 20 height 6
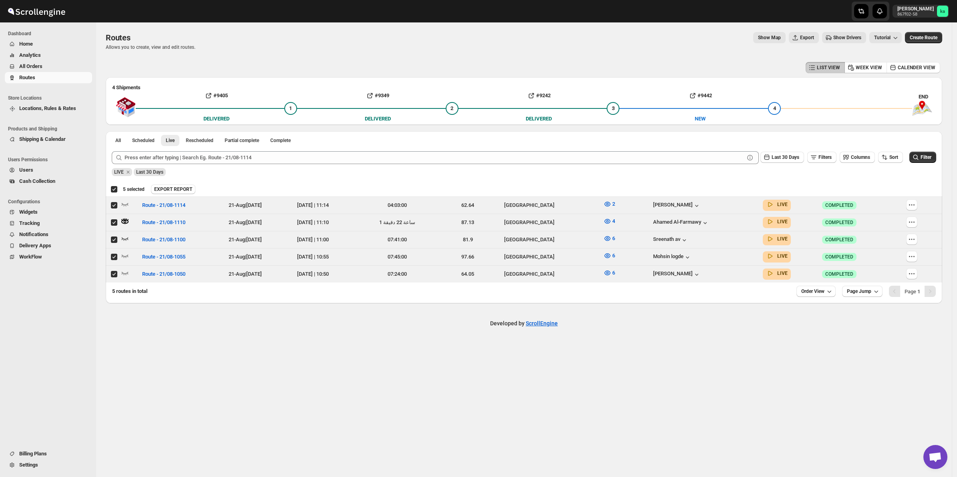
click at [767, 37] on span "Show Map" at bounding box center [769, 37] width 23 height 6
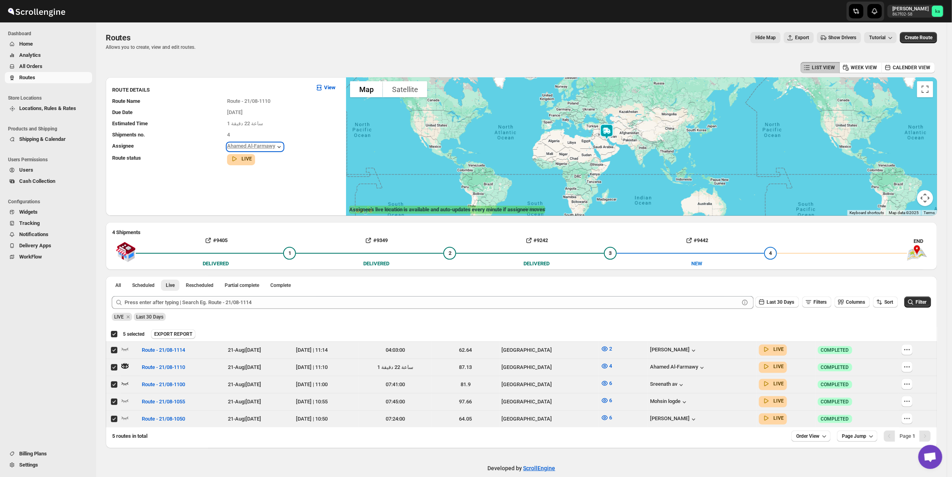
click at [268, 143] on div "Ahamed Al-Farmawy" at bounding box center [255, 147] width 56 height 8
click at [276, 147] on icon "button" at bounding box center [279, 147] width 8 height 8
click at [828, 439] on button "Order View" at bounding box center [810, 436] width 39 height 11
click at [639, 467] on div "Developed by ScrollEngine" at bounding box center [521, 469] width 851 height 40
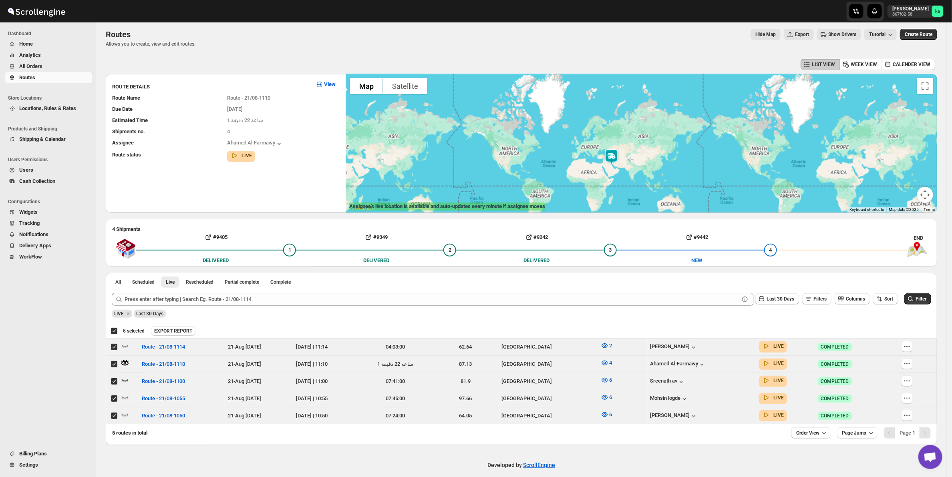
scroll to position [9, 0]
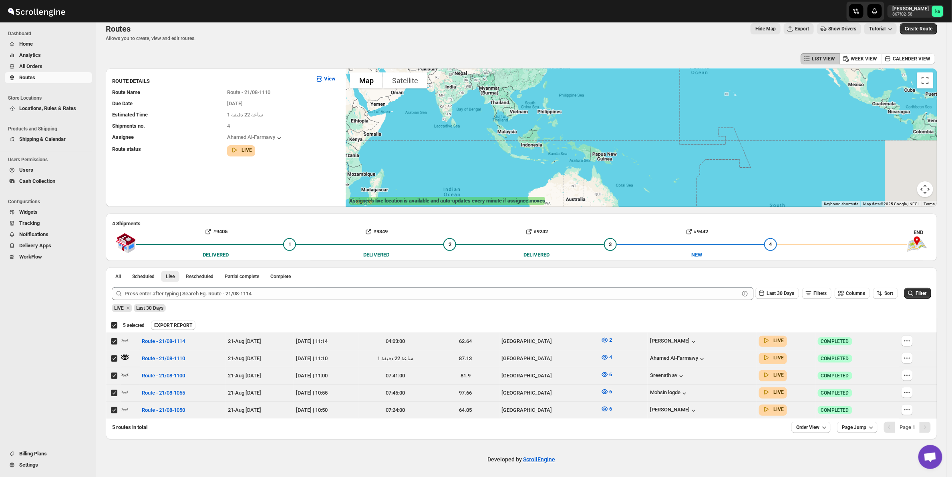
drag, startPoint x: 701, startPoint y: 147, endPoint x: 623, endPoint y: 185, distance: 87.1
click at [626, 185] on div at bounding box center [641, 137] width 591 height 139
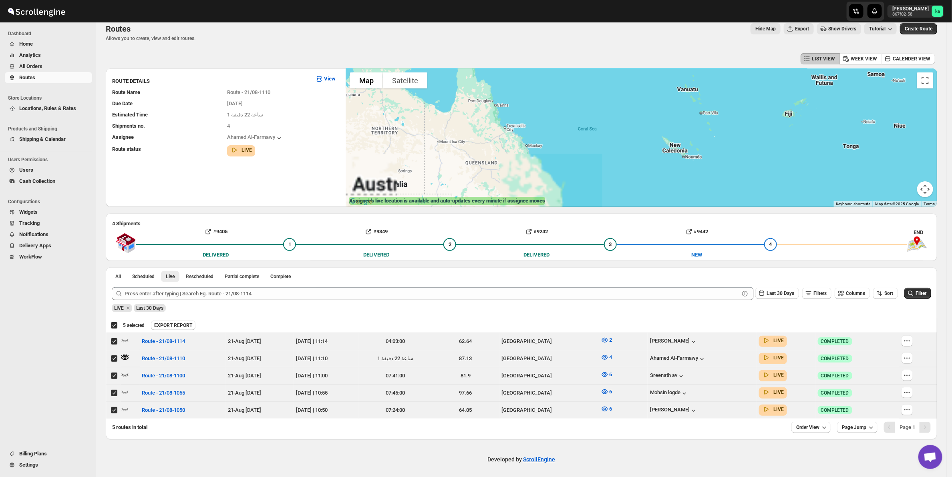
drag, startPoint x: 623, startPoint y: 185, endPoint x: 610, endPoint y: 137, distance: 49.8
click at [577, 111] on div at bounding box center [641, 137] width 591 height 139
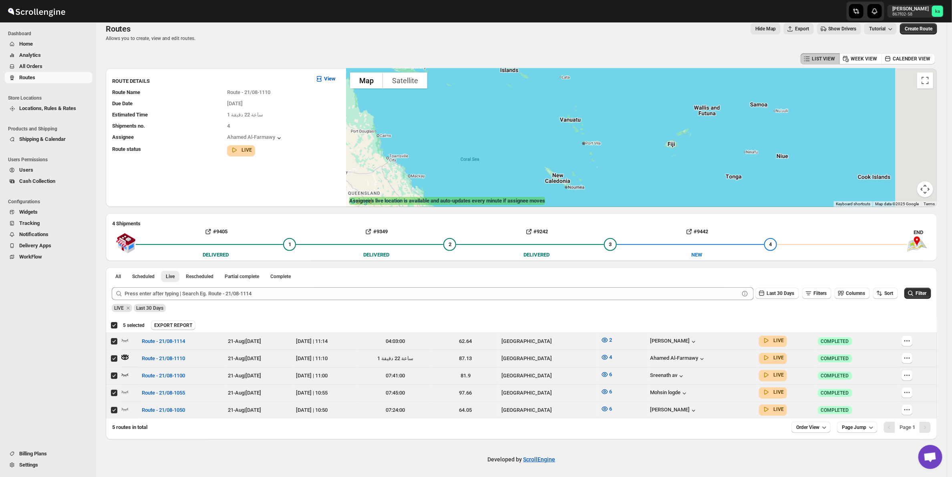
drag, startPoint x: 781, startPoint y: 115, endPoint x: 671, endPoint y: 159, distance: 118.5
click at [671, 159] on div at bounding box center [641, 137] width 591 height 139
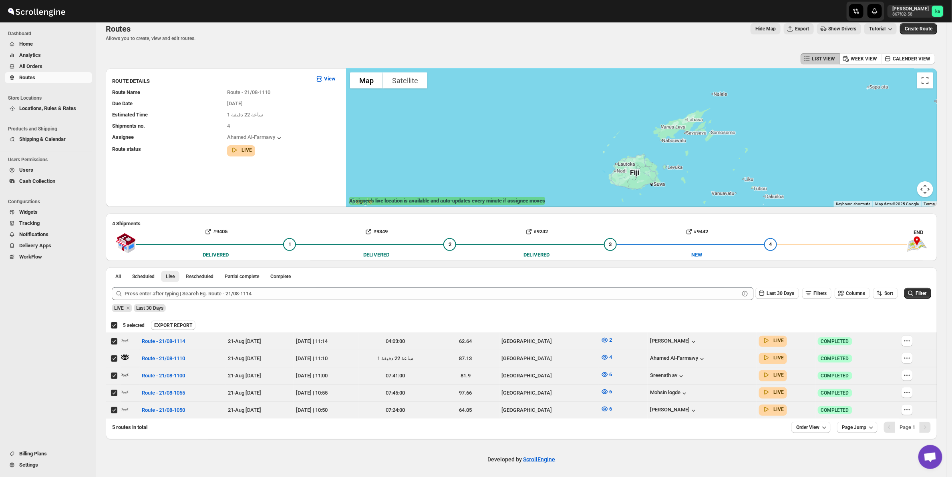
drag, startPoint x: 656, startPoint y: 121, endPoint x: 657, endPoint y: 194, distance: 72.9
click at [657, 194] on div at bounding box center [641, 137] width 591 height 139
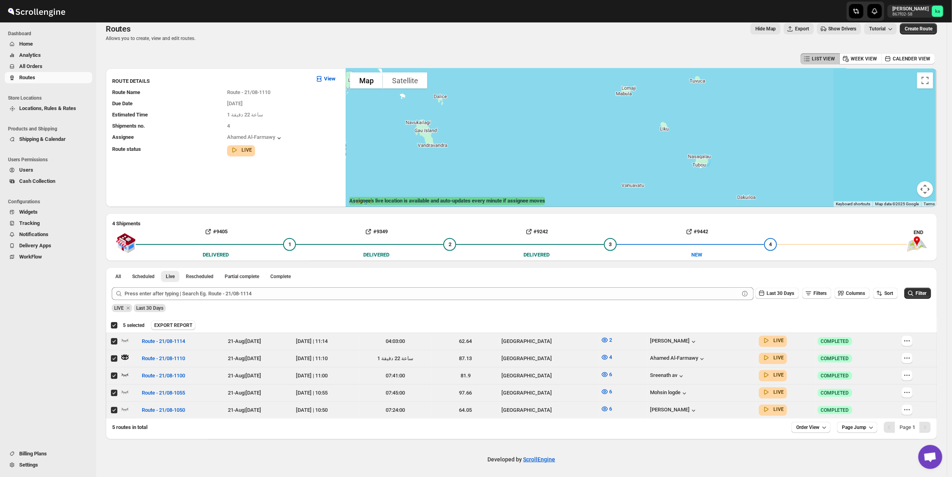
drag, startPoint x: 792, startPoint y: 173, endPoint x: 621, endPoint y: 132, distance: 175.9
click at [621, 132] on div at bounding box center [641, 137] width 591 height 139
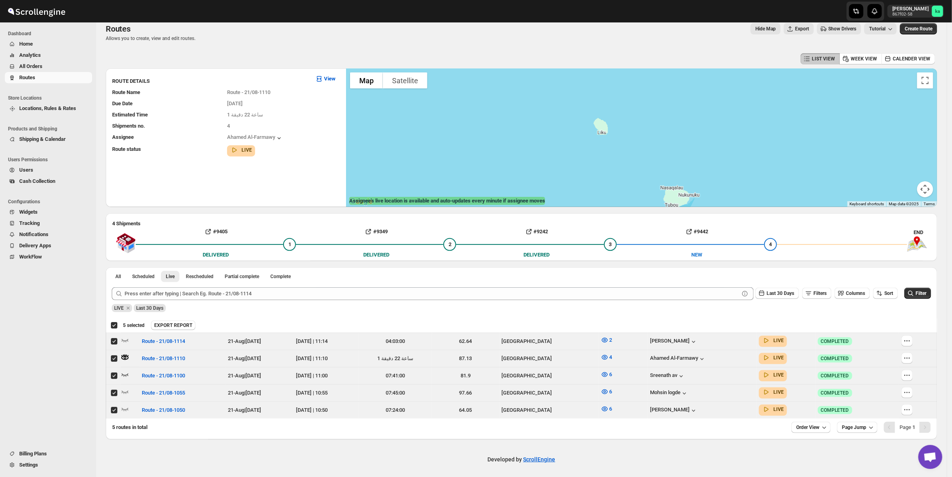
drag, startPoint x: 655, startPoint y: 125, endPoint x: 638, endPoint y: 167, distance: 45.4
click at [644, 173] on div at bounding box center [641, 137] width 591 height 139
drag, startPoint x: 551, startPoint y: 156, endPoint x: 562, endPoint y: 169, distance: 16.7
click at [562, 169] on div at bounding box center [641, 137] width 591 height 139
